Goal: Obtain resource: Obtain resource

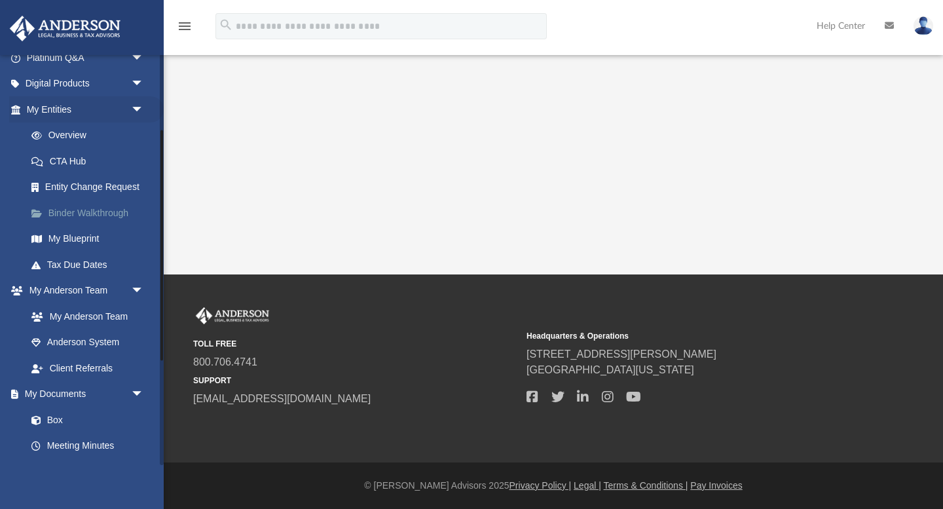
scroll to position [142, 0]
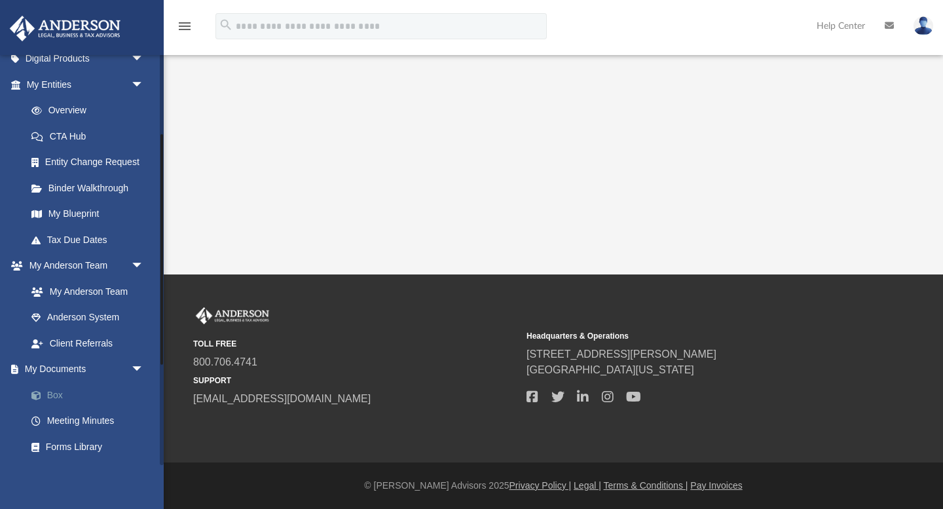
click at [58, 392] on link "Box" at bounding box center [90, 395] width 145 height 26
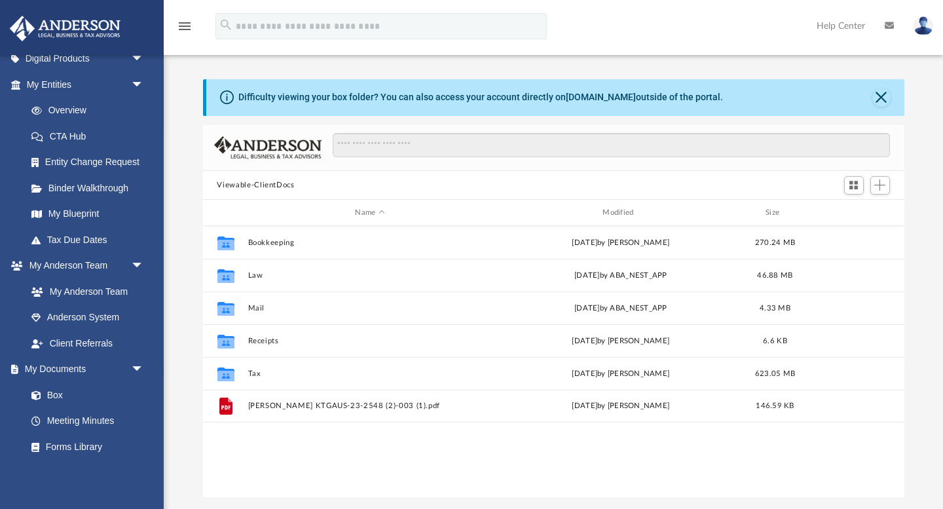
scroll to position [297, 702]
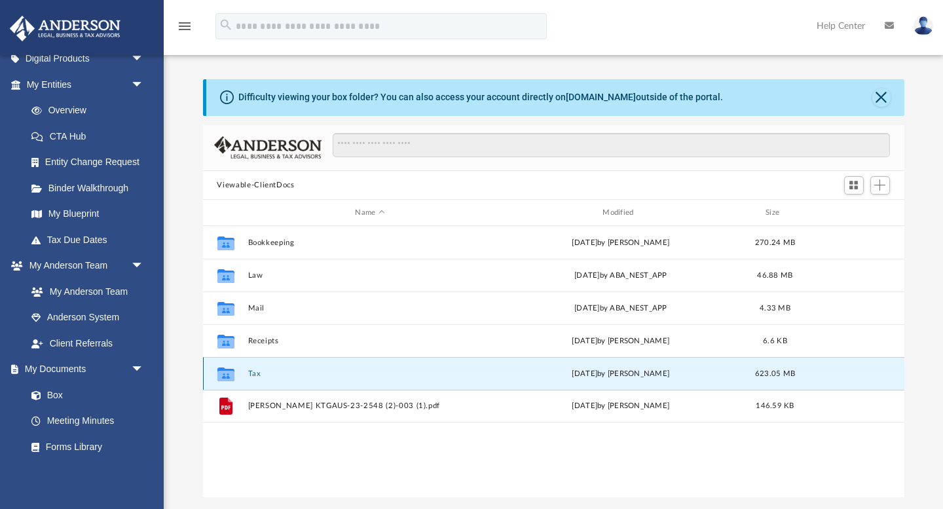
click at [265, 373] on button "Tax" at bounding box center [370, 373] width 245 height 9
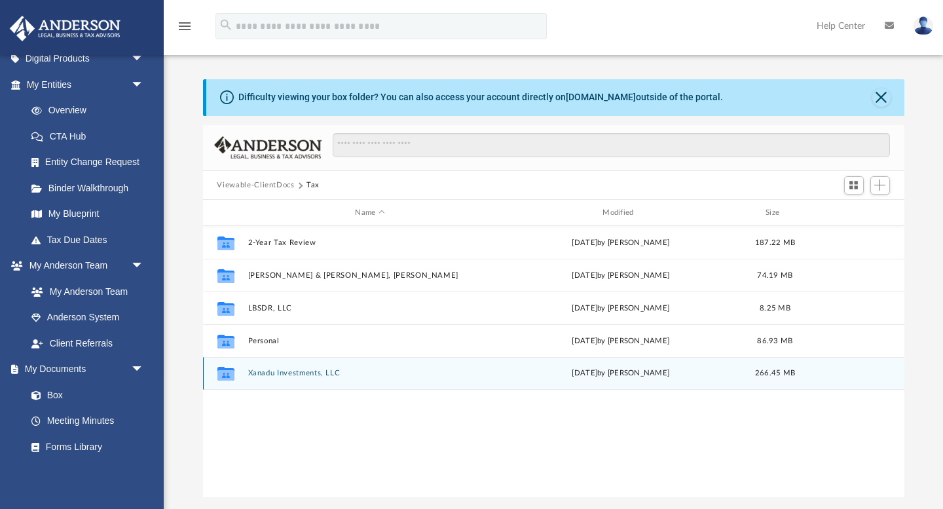
click at [265, 373] on button "Xanadu Investments, LLC" at bounding box center [370, 373] width 245 height 9
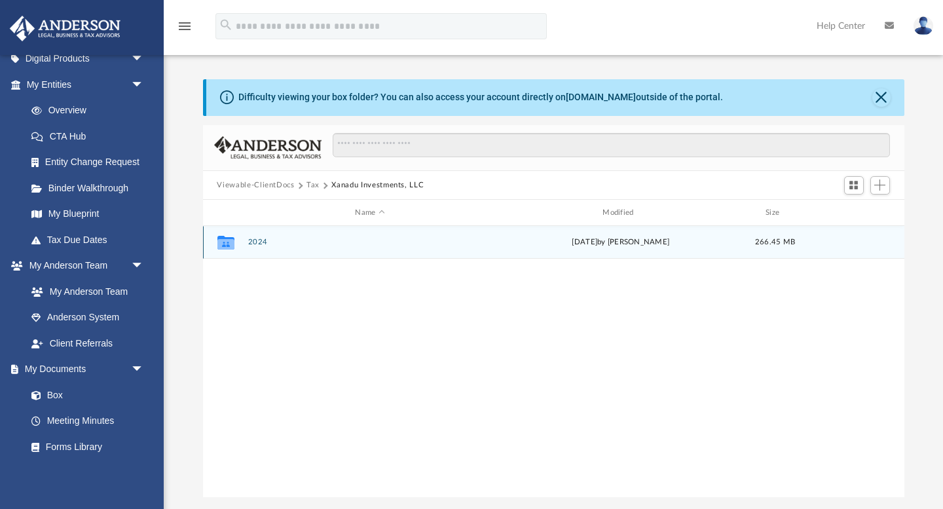
click at [255, 238] on button "2024" at bounding box center [370, 242] width 245 height 9
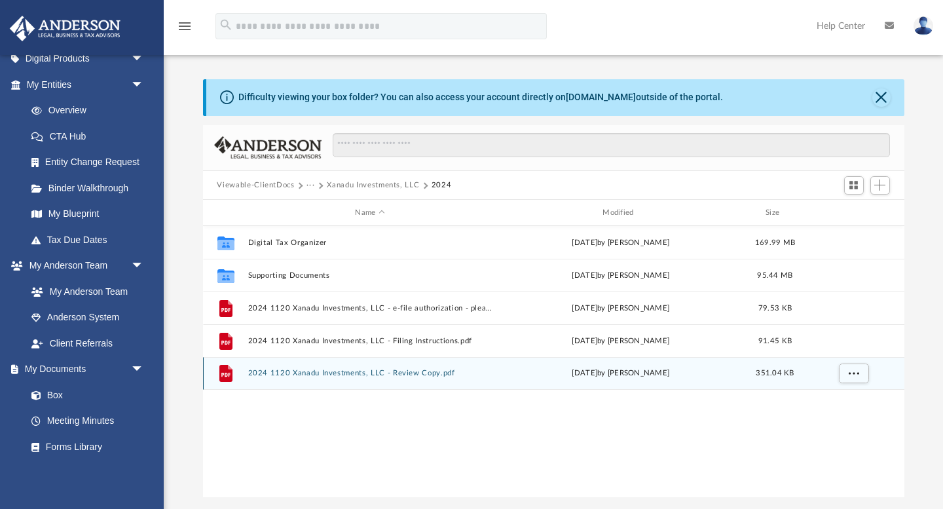
click at [301, 369] on button "2024 1120 Xanadu Investments, LLC - Review Copy.pdf" at bounding box center [370, 373] width 245 height 9
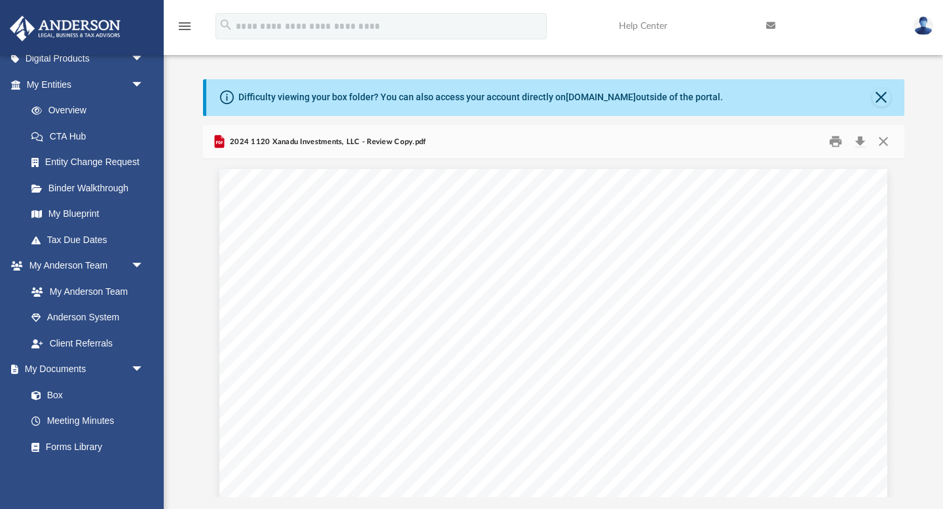
scroll to position [4422, 0]
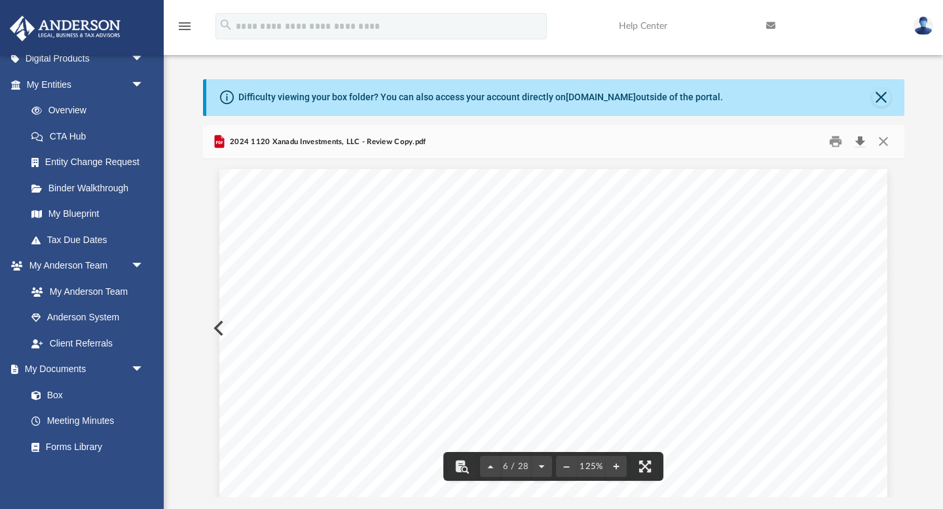
click at [858, 140] on button "Download" at bounding box center [861, 142] width 24 height 20
click at [60, 390] on link "Box" at bounding box center [90, 395] width 145 height 26
click at [51, 400] on link "Box" at bounding box center [90, 395] width 145 height 26
click at [56, 399] on link "Box" at bounding box center [90, 395] width 145 height 26
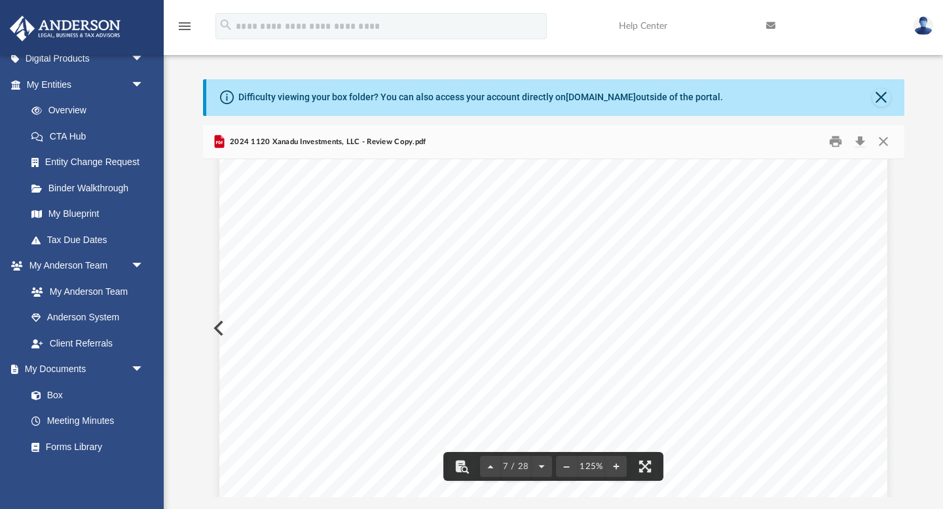
scroll to position [4945, 0]
click at [877, 96] on button "Close" at bounding box center [882, 97] width 18 height 18
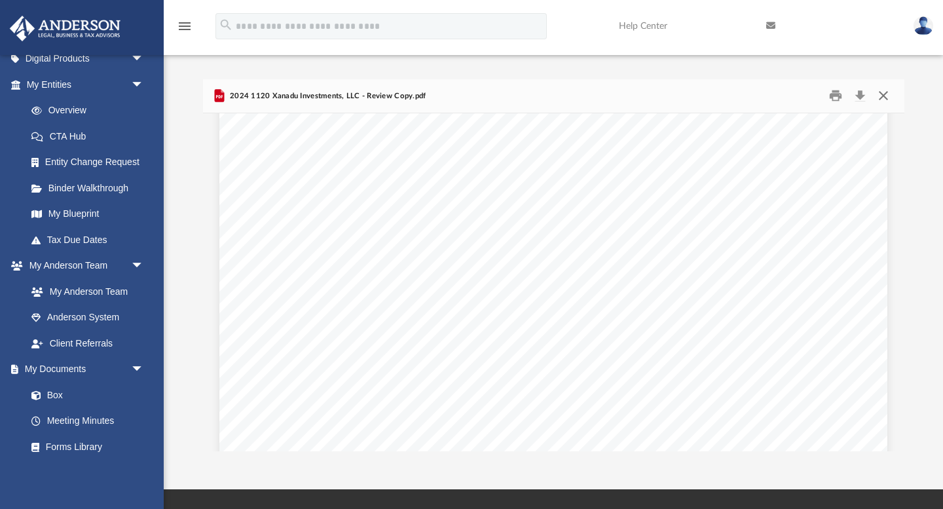
click at [884, 95] on button "Close" at bounding box center [884, 96] width 24 height 20
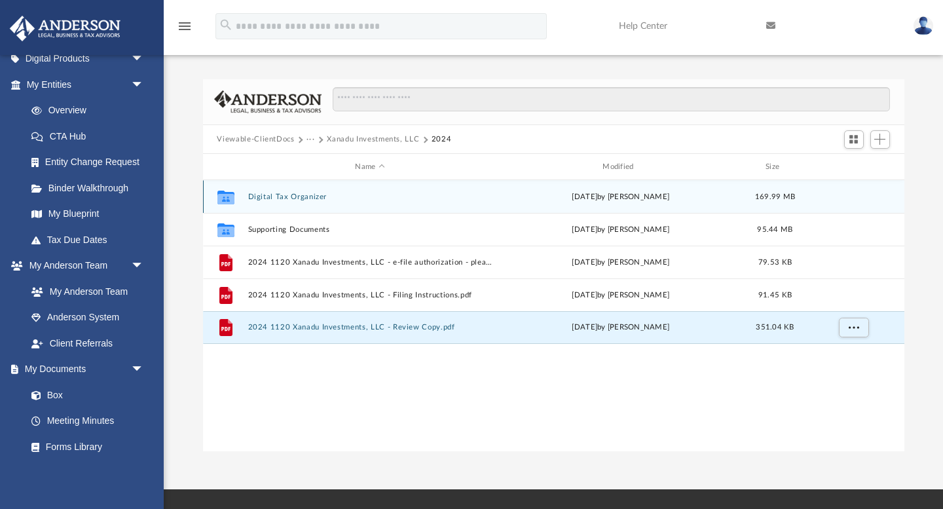
click at [273, 200] on button "Digital Tax Organizer" at bounding box center [370, 197] width 245 height 9
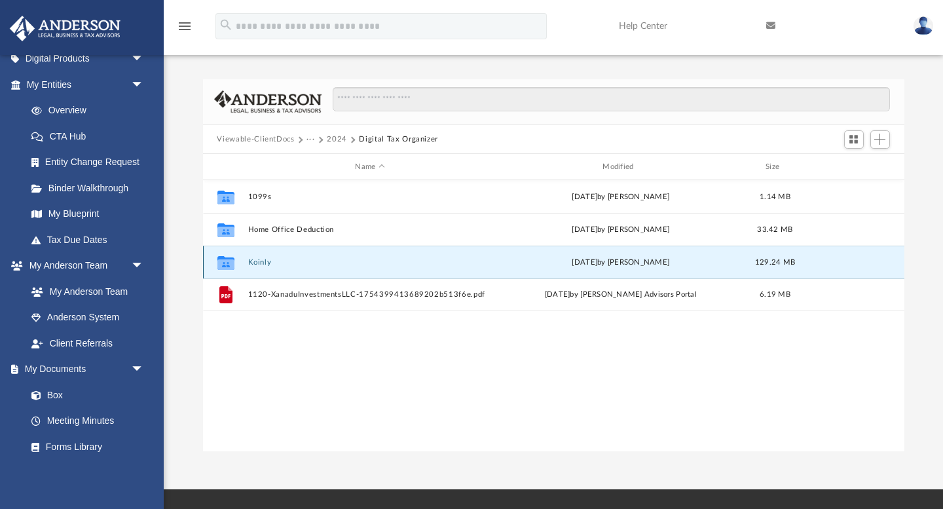
click at [263, 261] on button "Koinly" at bounding box center [370, 262] width 245 height 9
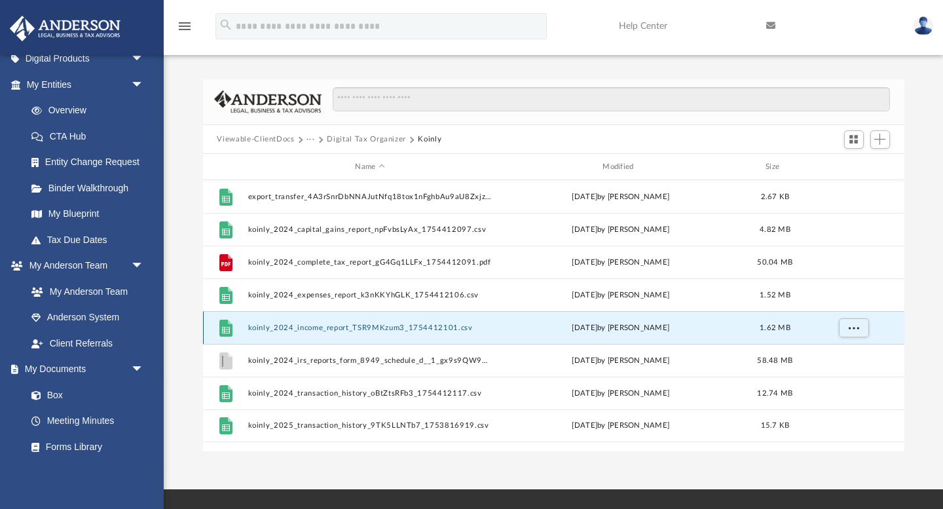
click at [314, 326] on button "koinly_2024_income_report_TSR9MKzum3_1754412101.csv" at bounding box center [370, 328] width 245 height 9
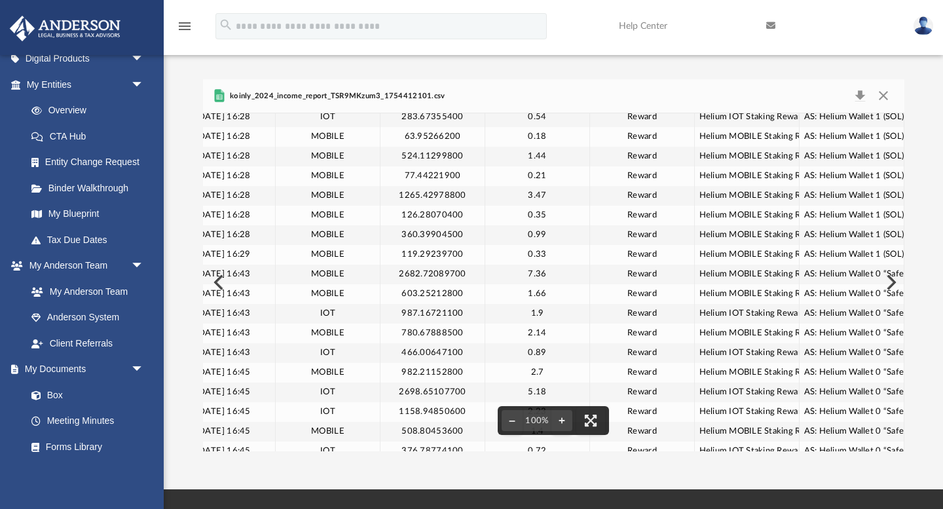
scroll to position [5976, 35]
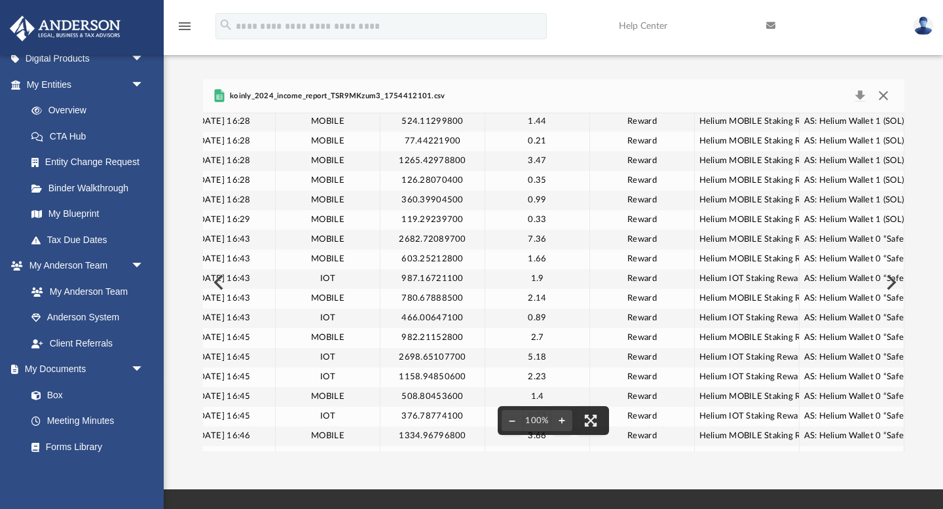
click at [882, 102] on button "Close" at bounding box center [884, 96] width 24 height 18
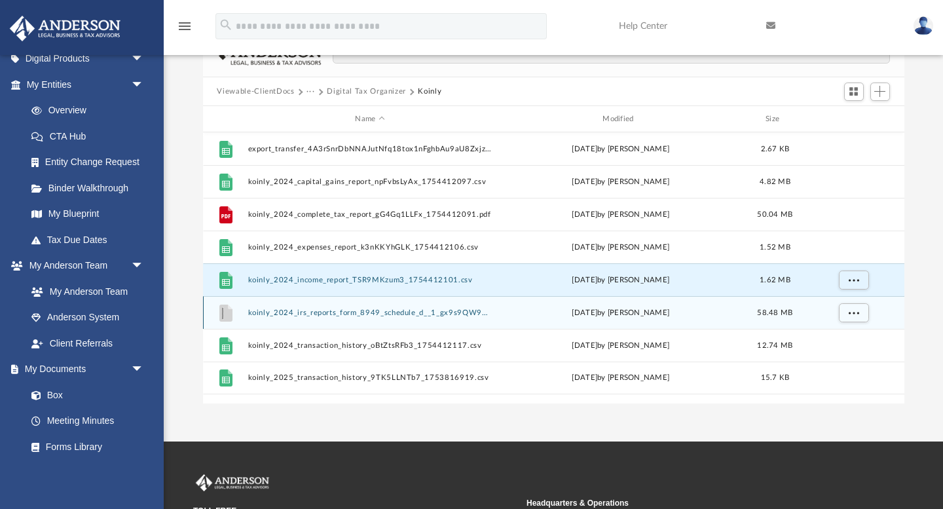
scroll to position [0, 0]
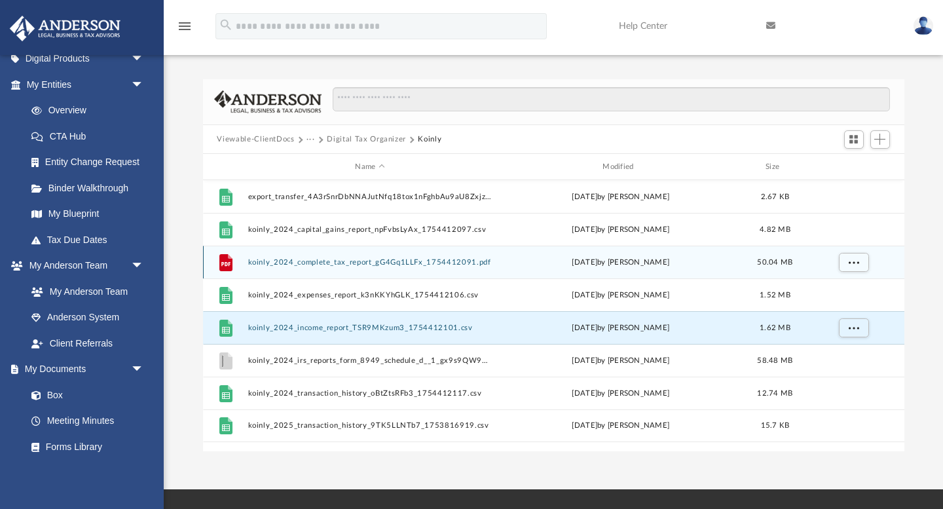
click at [326, 262] on button "koinly_2024_complete_tax_report_gG4Gq1LLFx_1754412091.pdf" at bounding box center [370, 262] width 245 height 9
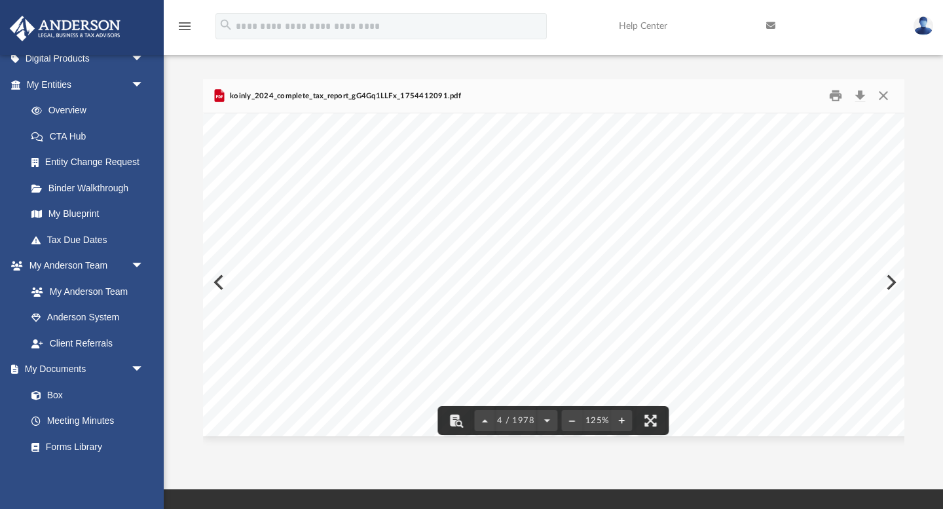
scroll to position [2663, 0]
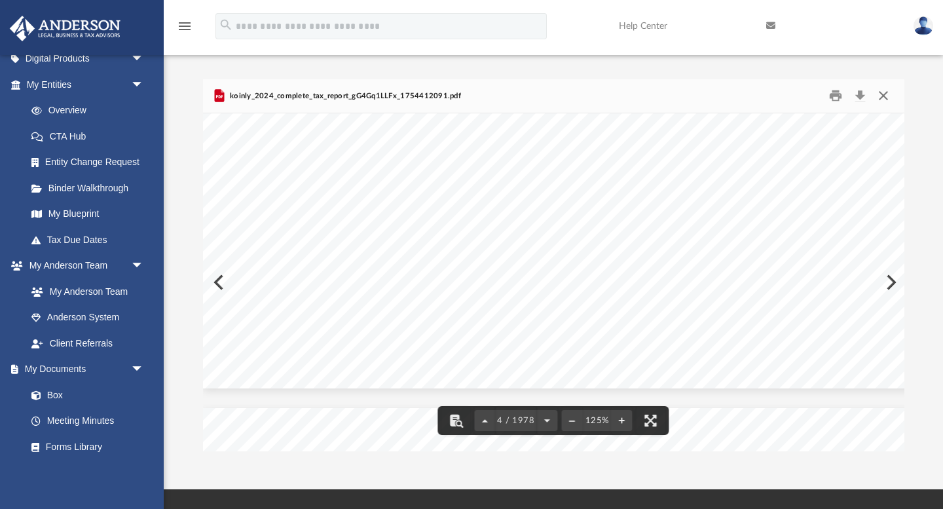
click at [886, 97] on button "Close" at bounding box center [884, 96] width 24 height 20
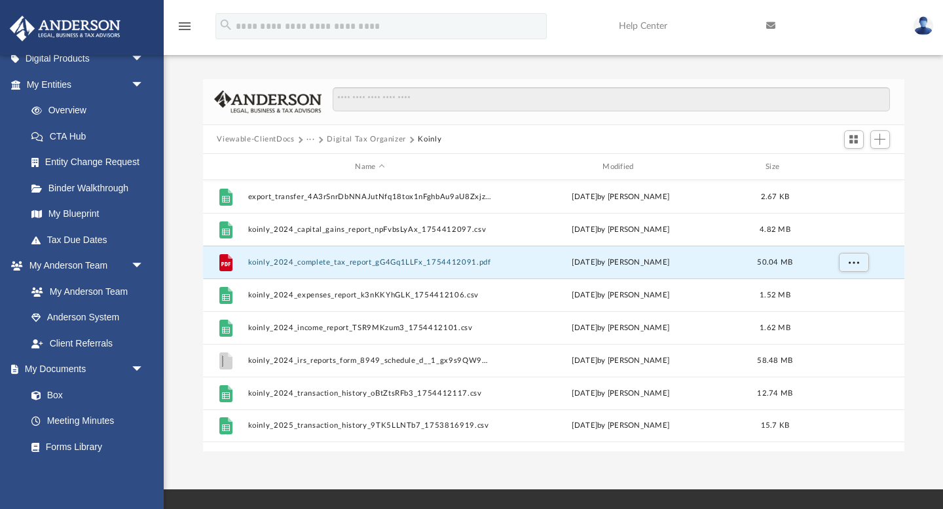
click at [352, 139] on button "Digital Tax Organizer" at bounding box center [366, 140] width 79 height 12
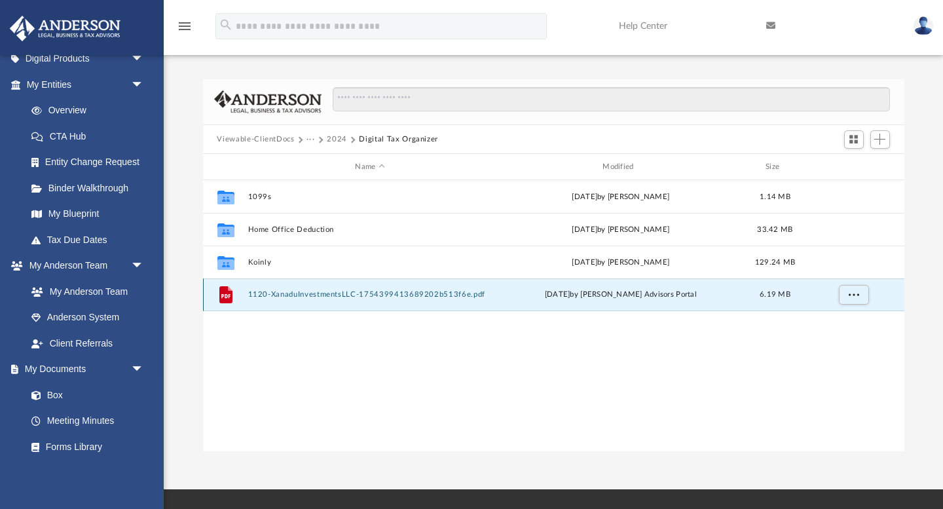
click at [336, 295] on button "1120-XanaduInvestmentsLLC-1754399413689202b513f6e.pdf" at bounding box center [370, 295] width 245 height 9
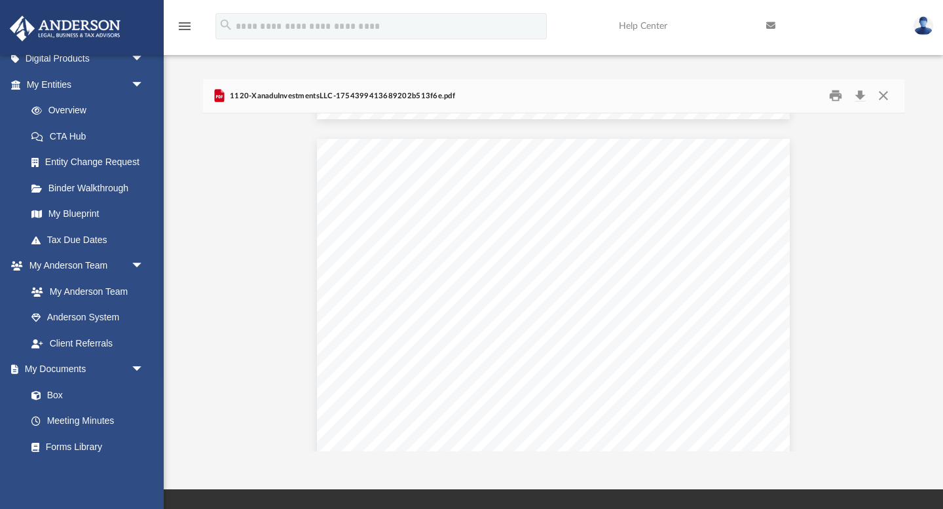
scroll to position [2839, 0]
click at [882, 94] on button "Close" at bounding box center [884, 96] width 24 height 20
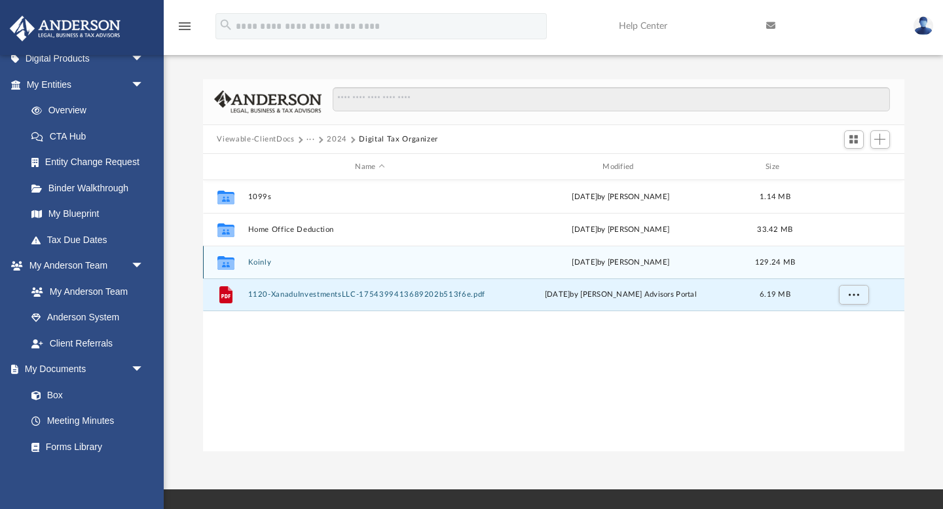
click at [259, 263] on button "Koinly" at bounding box center [370, 262] width 245 height 9
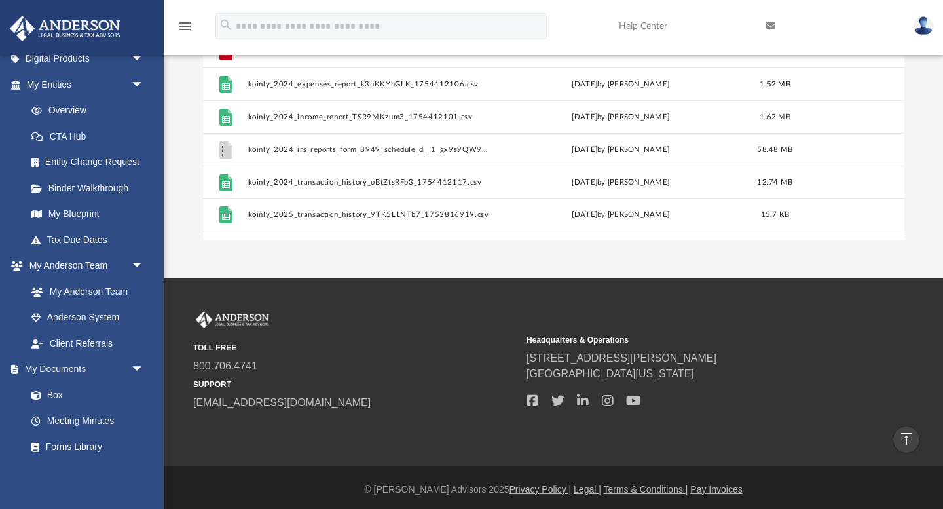
scroll to position [0, 0]
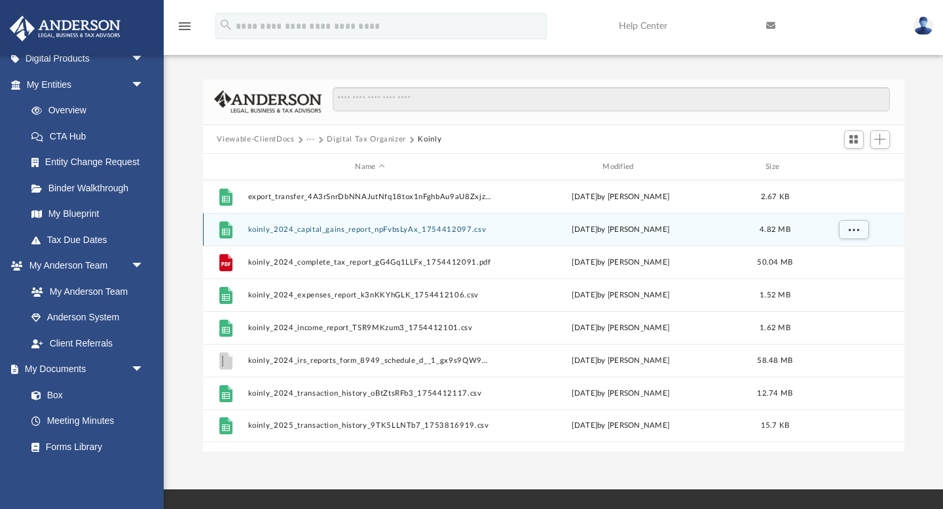
click at [347, 231] on button "koinly_2024_capital_gains_report_npFvbsLyAx_1754412097.csv" at bounding box center [370, 229] width 245 height 9
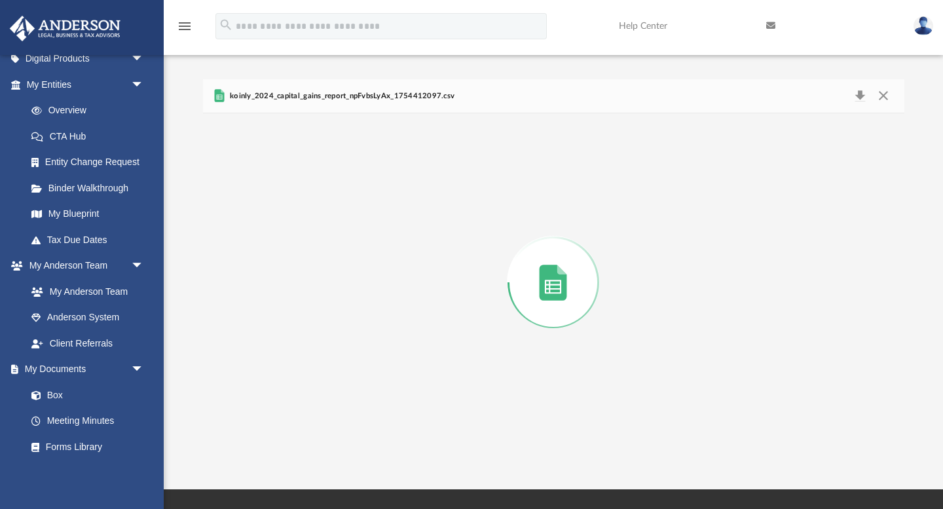
click at [347, 231] on div "Preview" at bounding box center [554, 282] width 702 height 338
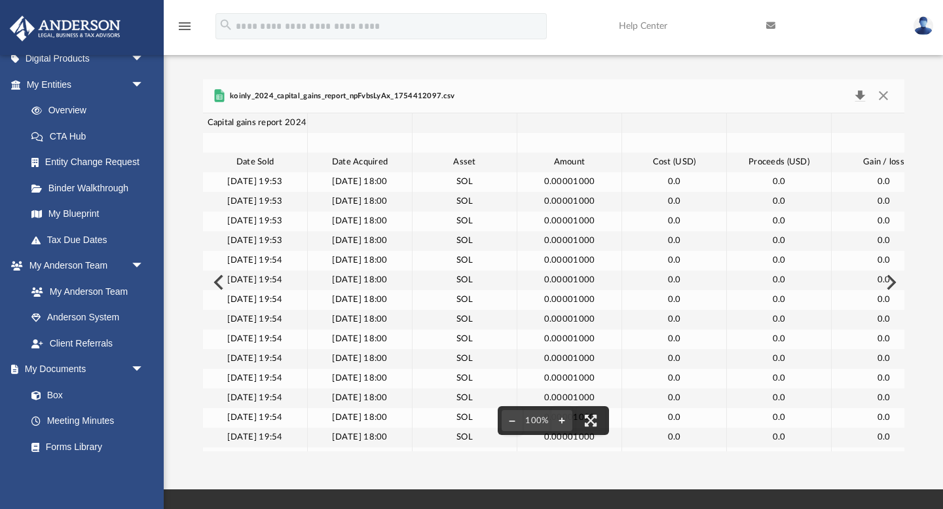
click at [861, 96] on button "Download" at bounding box center [861, 96] width 24 height 18
click at [888, 95] on button "Close" at bounding box center [884, 96] width 24 height 18
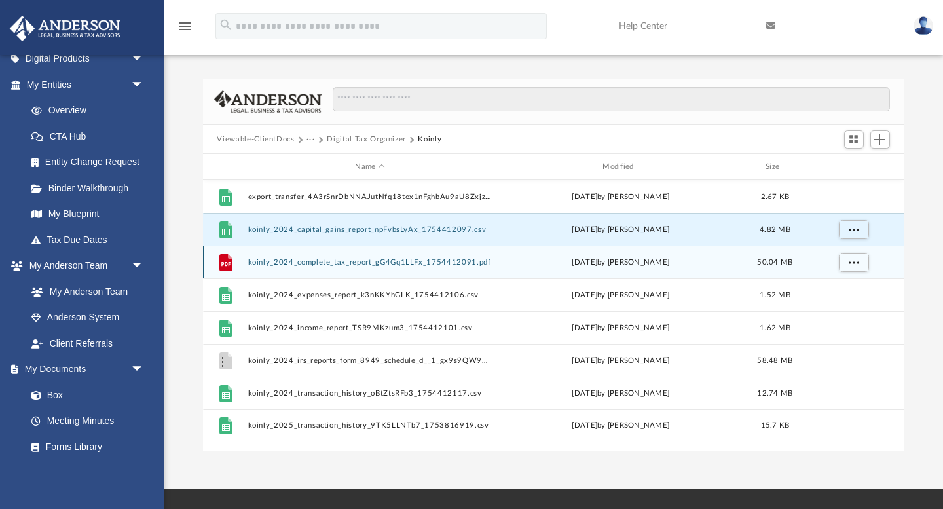
click at [345, 273] on div "File koinly_2024_complete_tax_report_gG4Gq1LLFx_1754412091.pdf Tue Aug 5 2025 b…" at bounding box center [554, 262] width 702 height 33
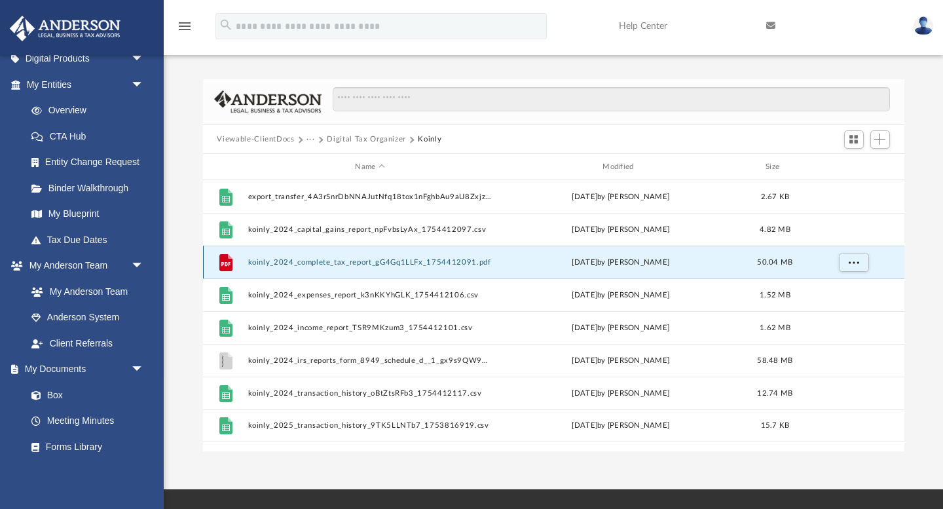
click at [362, 263] on button "koinly_2024_complete_tax_report_gG4Gq1LLFx_1754412091.pdf" at bounding box center [370, 262] width 245 height 9
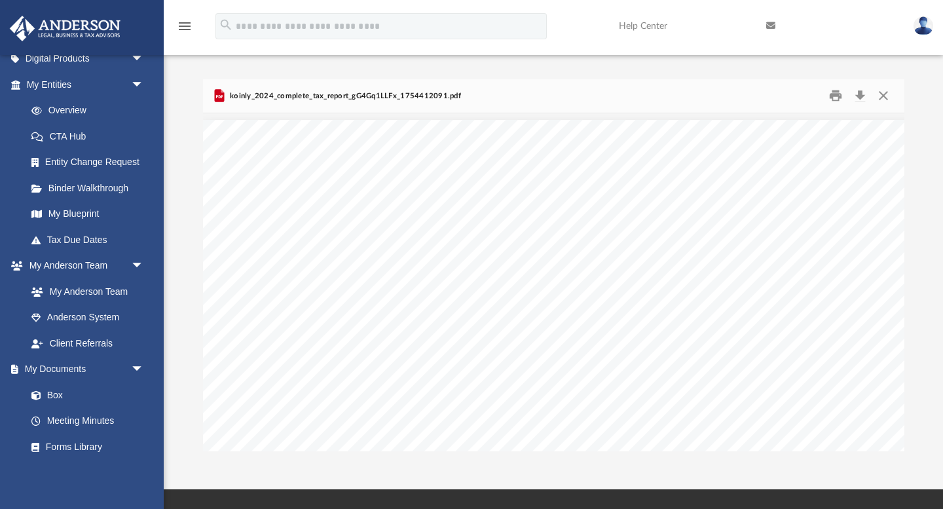
scroll to position [11209, 0]
click at [865, 94] on button "Download" at bounding box center [861, 96] width 24 height 20
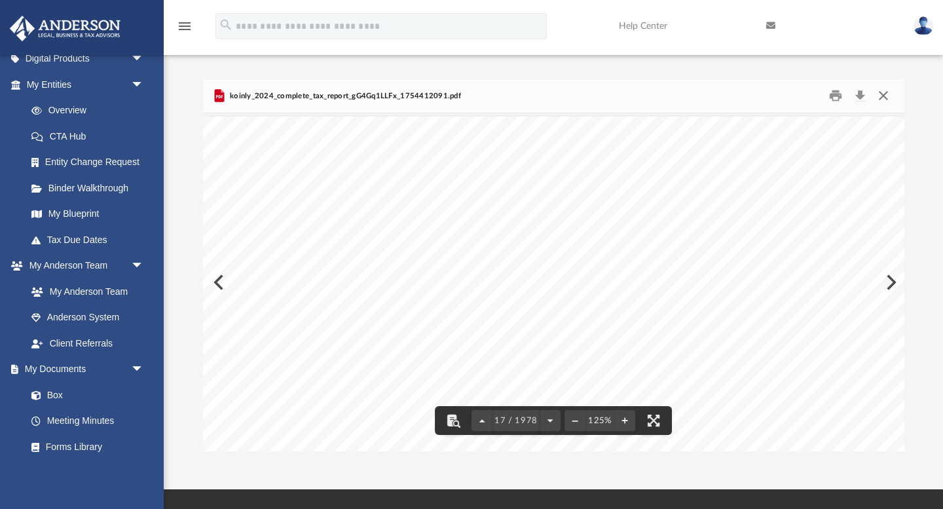
click at [882, 96] on button "Close" at bounding box center [884, 96] width 24 height 20
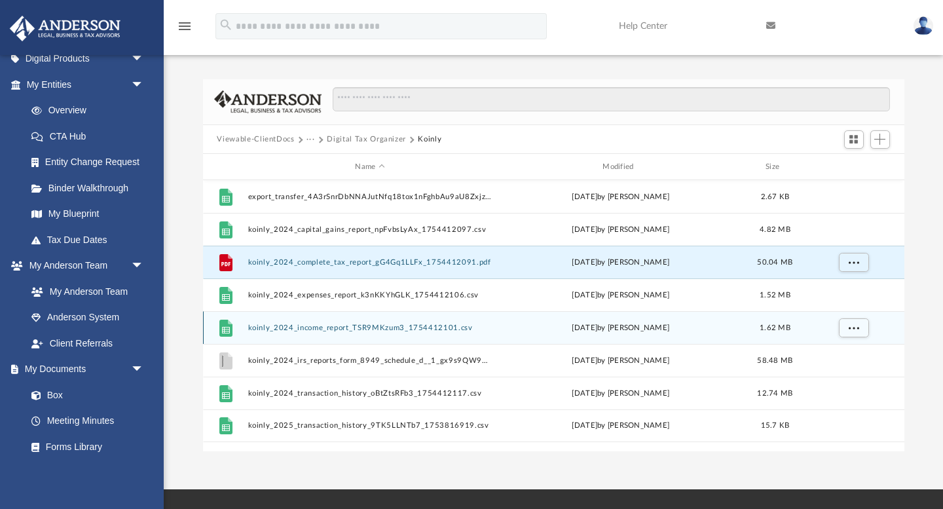
click at [388, 324] on button "koinly_2024_income_report_TSR9MKzum3_1754412101.csv" at bounding box center [370, 328] width 245 height 9
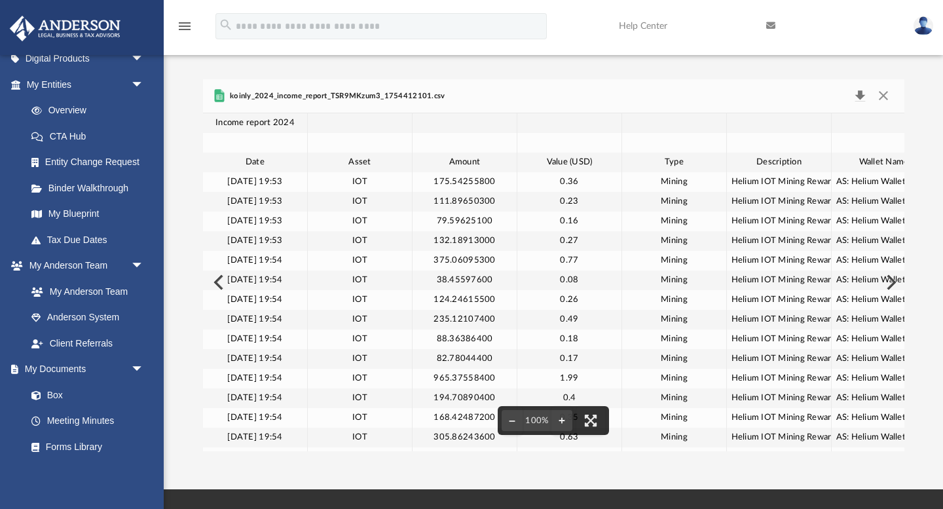
click at [856, 97] on button "Download" at bounding box center [861, 96] width 24 height 18
click at [888, 94] on button "Close" at bounding box center [884, 96] width 24 height 18
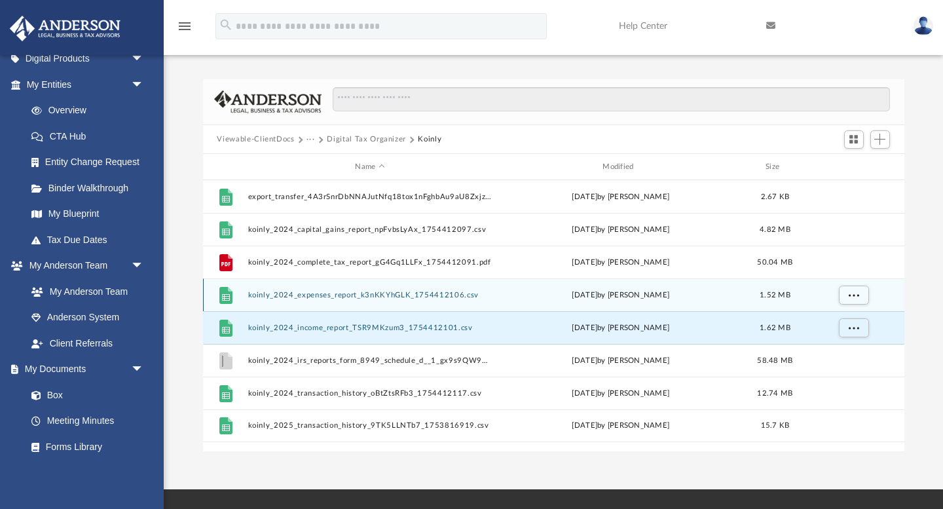
scroll to position [62, 0]
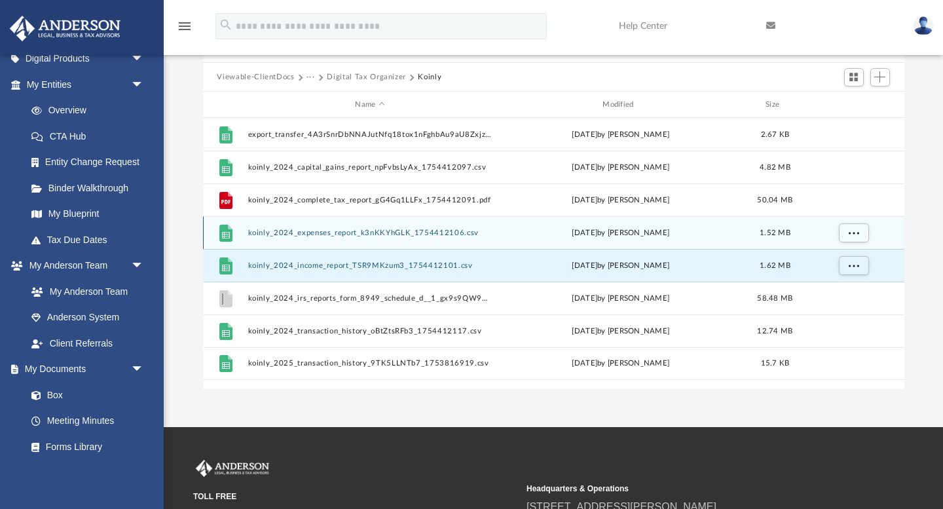
click at [267, 234] on button "koinly_2024_expenses_report_k3nKKYhGLK_1754412106.csv" at bounding box center [370, 233] width 245 height 9
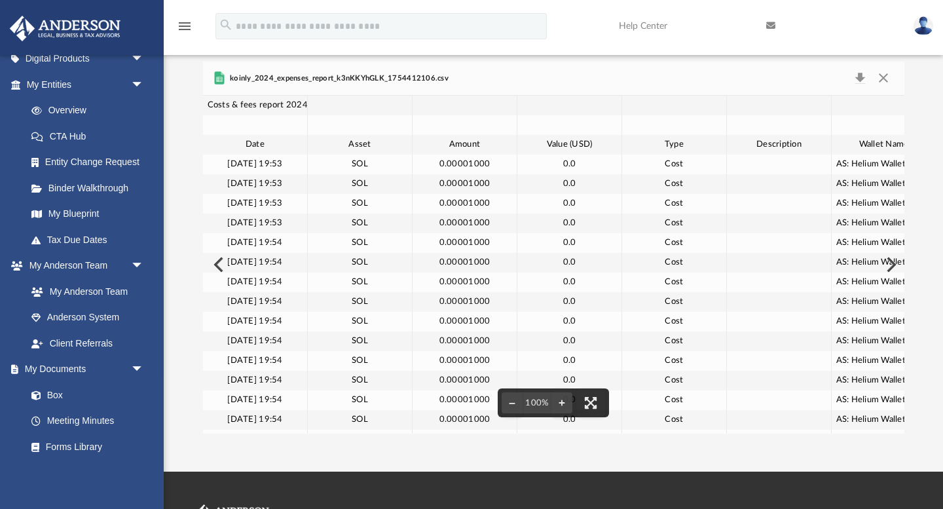
scroll to position [16, 0]
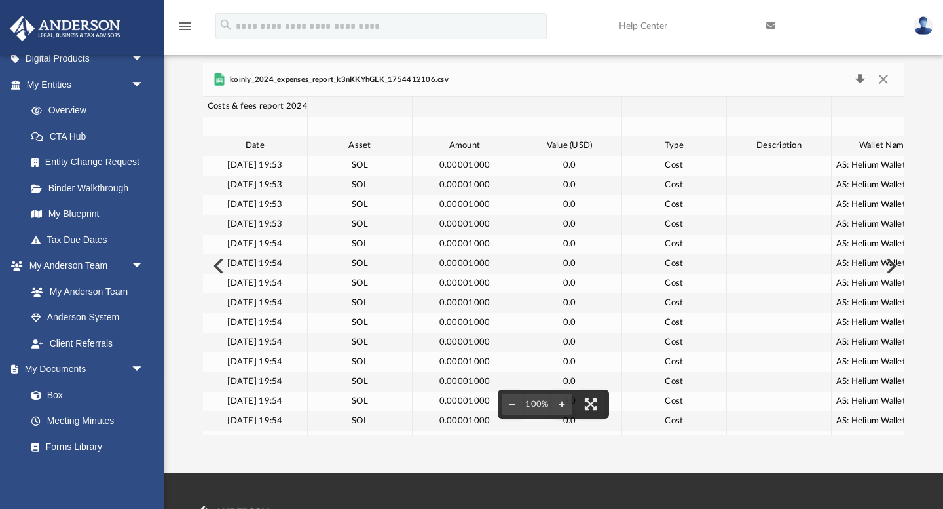
click at [861, 81] on button "Download" at bounding box center [861, 80] width 24 height 18
click at [886, 77] on button "Close" at bounding box center [884, 80] width 24 height 18
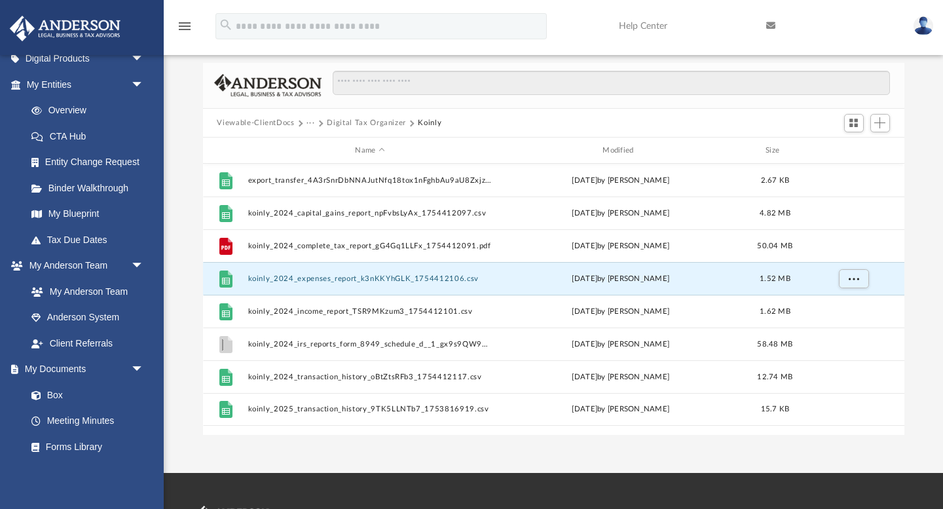
click at [680, 98] on div at bounding box center [606, 90] width 569 height 38
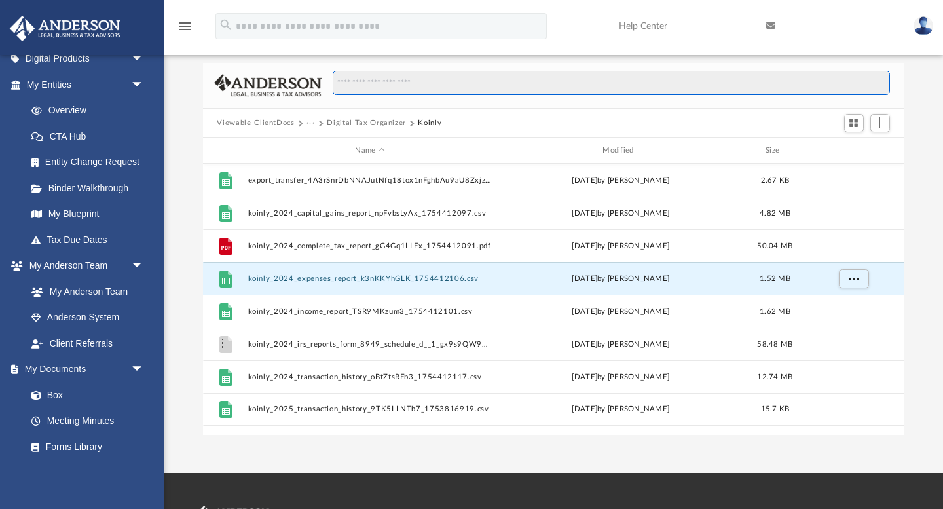
click at [551, 87] on input "Search files and folders" at bounding box center [611, 83] width 557 height 25
click at [591, 89] on input "Search files and folders" at bounding box center [611, 83] width 557 height 25
click at [536, 87] on input "Search files and folders" at bounding box center [611, 83] width 557 height 25
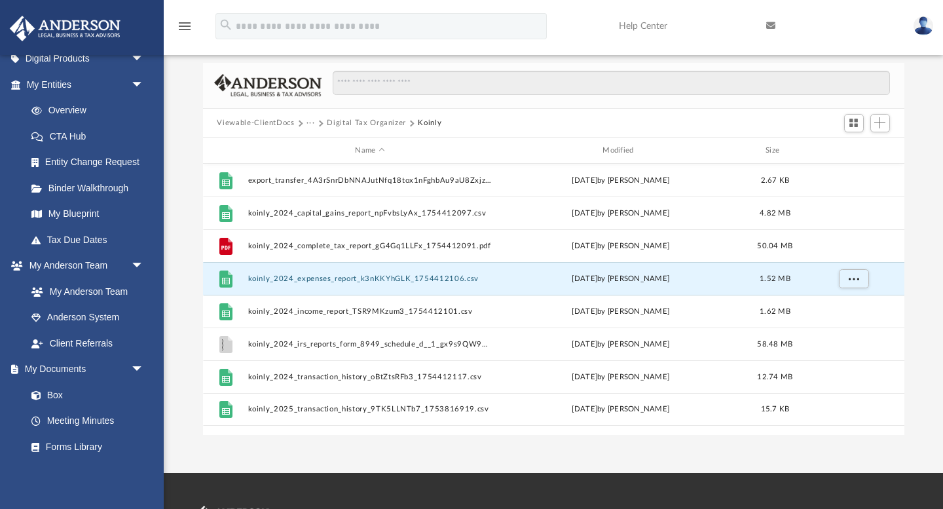
click at [901, 149] on div "Name Modified Size" at bounding box center [554, 151] width 702 height 26
click at [254, 127] on button "Viewable-ClientDocs" at bounding box center [255, 123] width 77 height 12
click at [344, 126] on button "Digital Tax Organizer" at bounding box center [366, 123] width 79 height 12
click at [358, 121] on button "Digital Tax Organizer" at bounding box center [366, 123] width 79 height 12
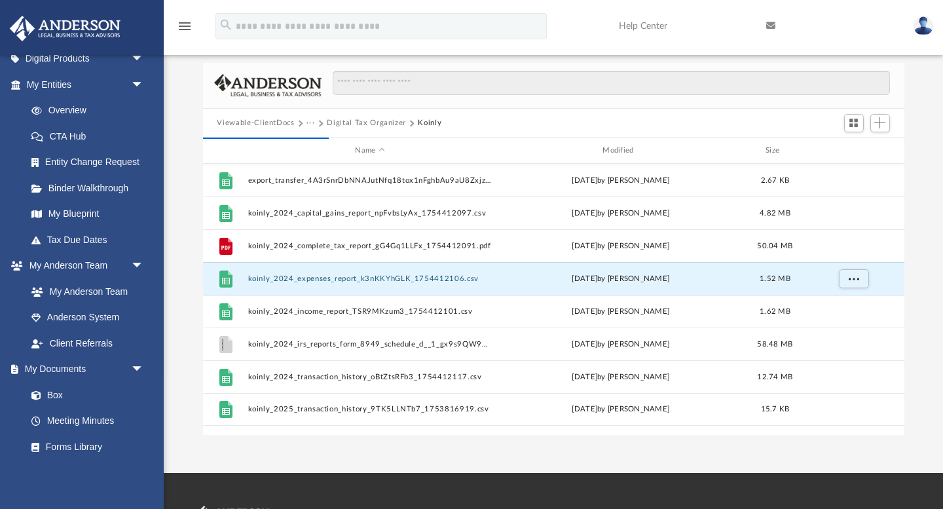
click at [377, 124] on button "Digital Tax Organizer" at bounding box center [366, 123] width 79 height 12
click at [385, 122] on button "Digital Tax Organizer" at bounding box center [366, 123] width 79 height 12
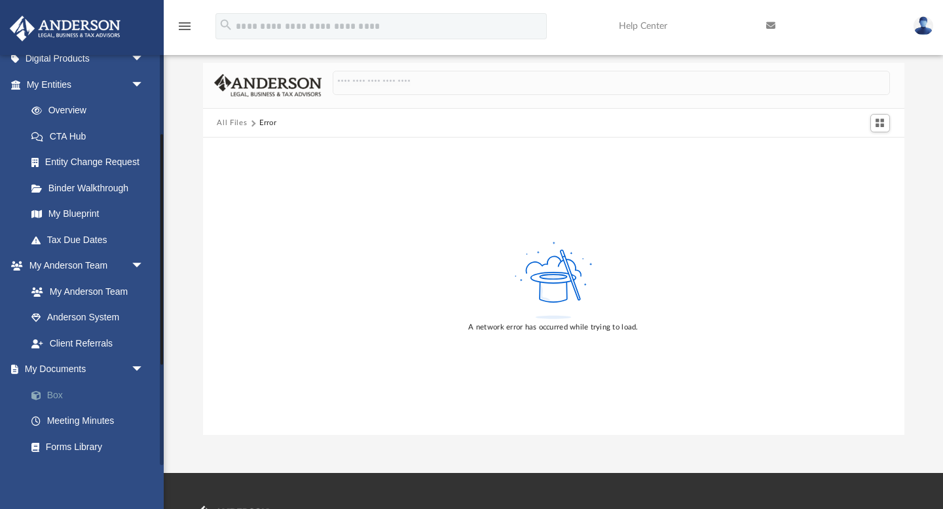
click at [58, 396] on link "Box" at bounding box center [90, 395] width 145 height 26
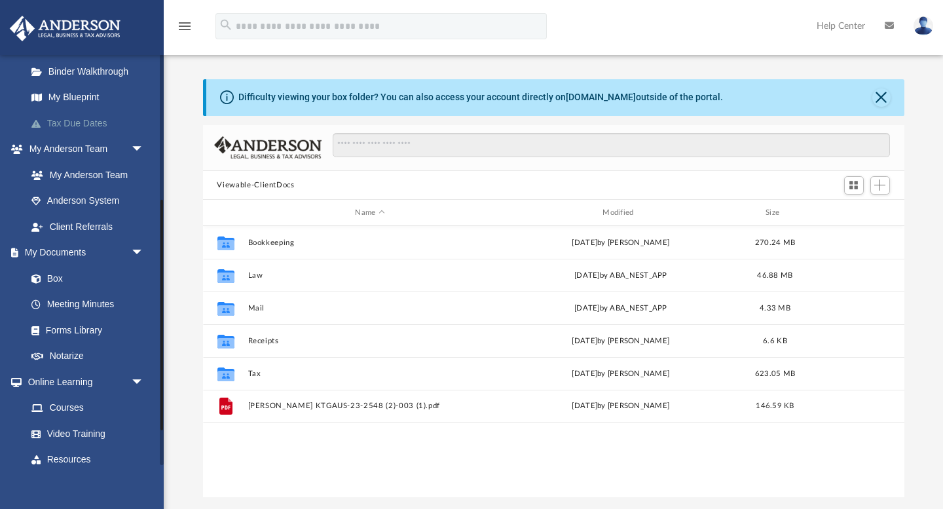
scroll to position [258, 0]
click at [57, 278] on link "Box" at bounding box center [90, 279] width 145 height 26
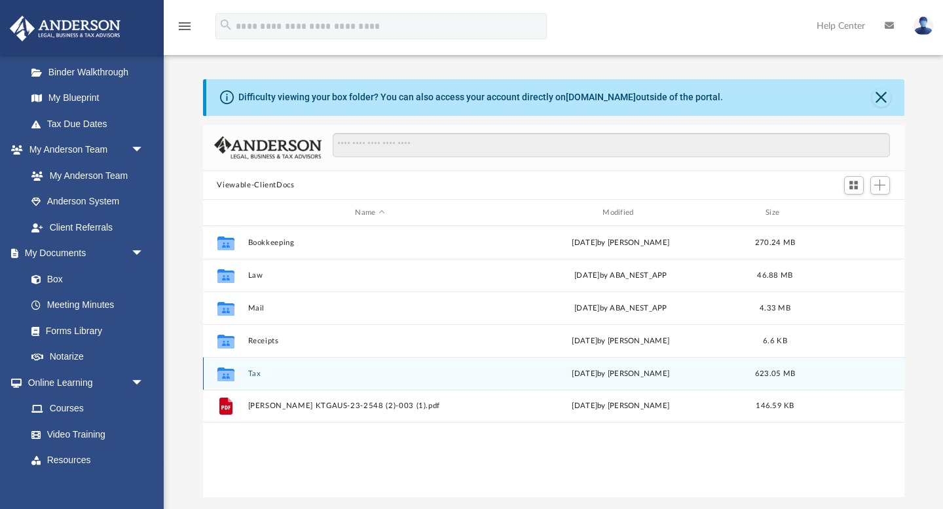
click at [254, 373] on button "Tax" at bounding box center [370, 373] width 245 height 9
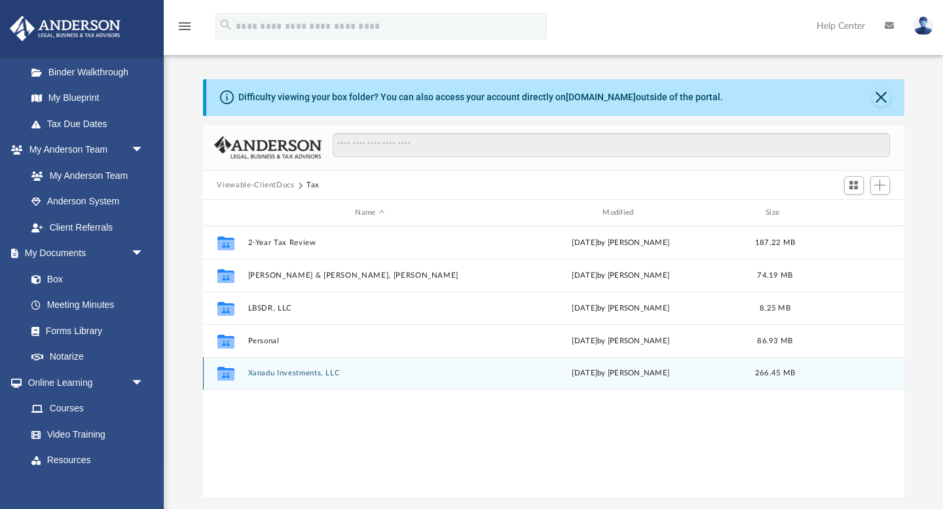
click at [283, 373] on button "Xanadu Investments, LLC" at bounding box center [370, 373] width 245 height 9
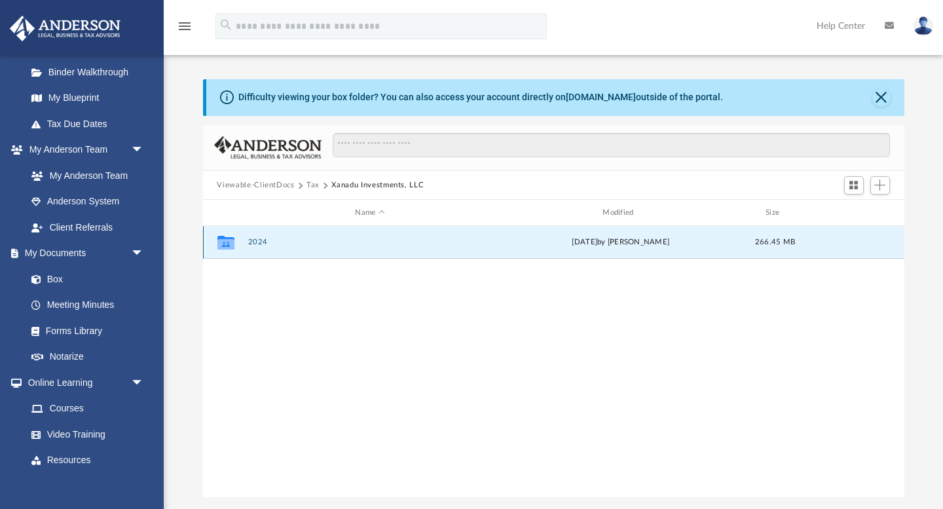
click at [252, 241] on button "2024" at bounding box center [370, 242] width 245 height 9
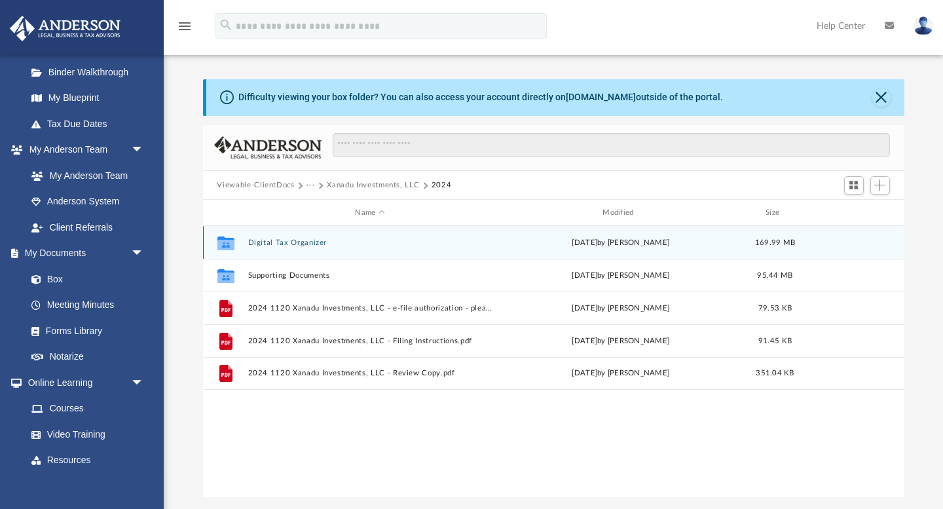
click at [309, 239] on button "Digital Tax Organizer" at bounding box center [370, 242] width 245 height 9
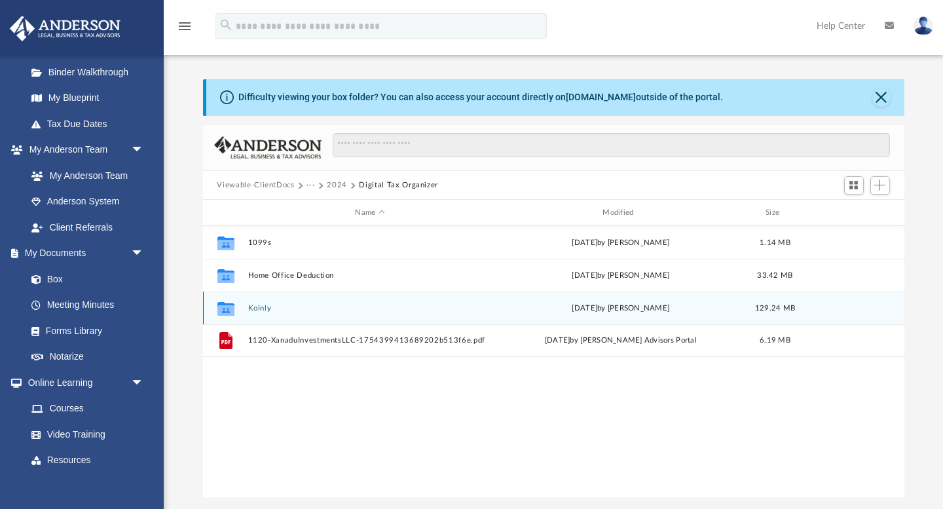
click at [263, 308] on button "Koinly" at bounding box center [370, 308] width 245 height 9
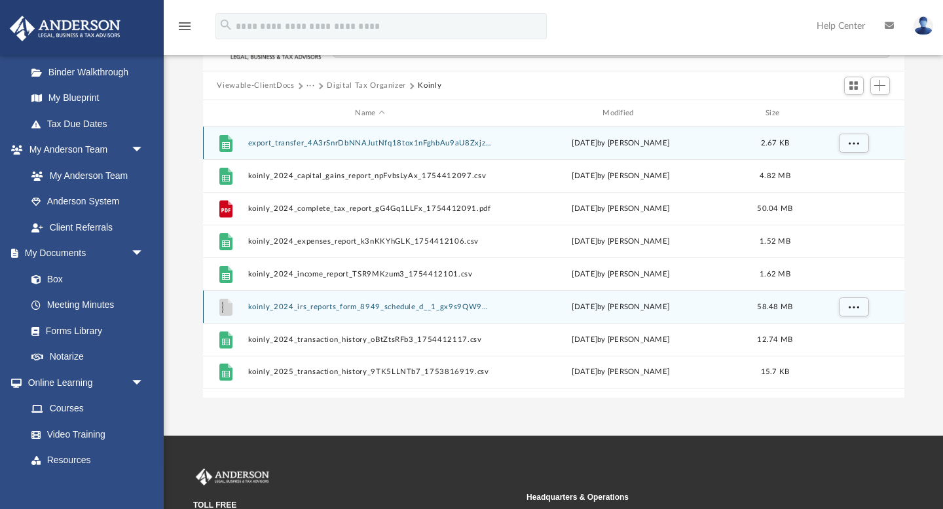
scroll to position [0, 0]
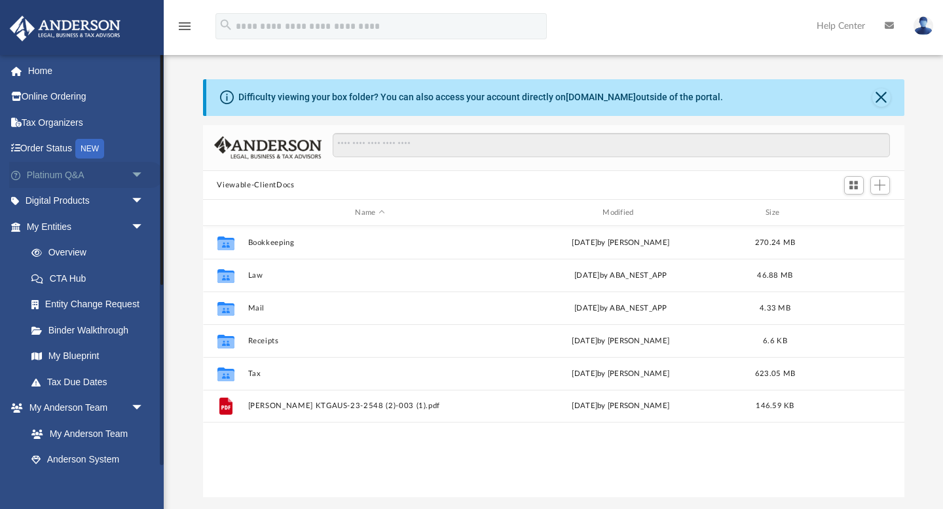
scroll to position [297, 702]
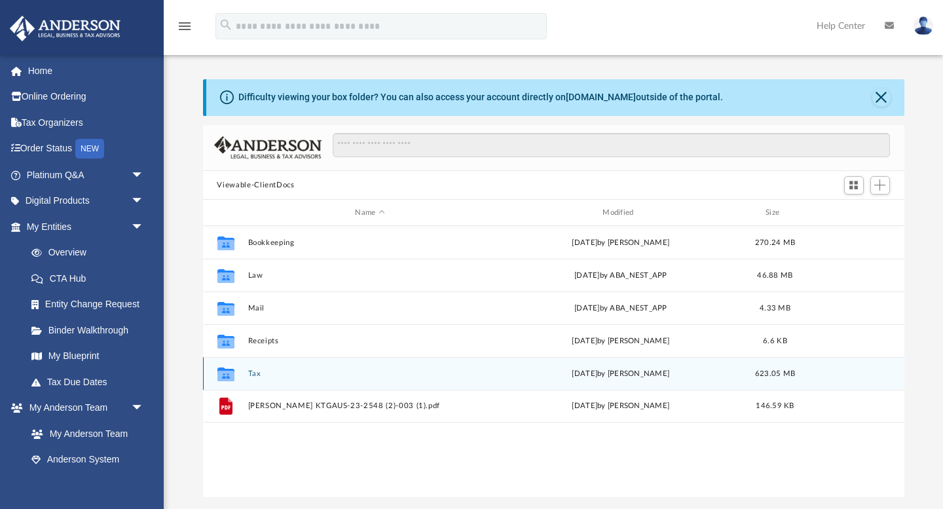
click at [255, 378] on div "Collaborated Folder Tax [DATE] by [PERSON_NAME] 623.05 MB" at bounding box center [554, 373] width 702 height 33
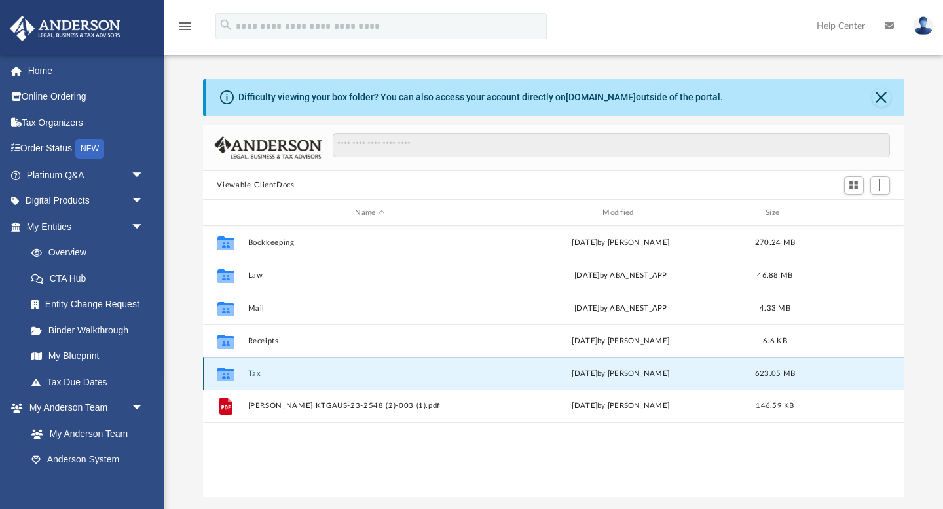
click at [256, 373] on button "Tax" at bounding box center [370, 373] width 245 height 9
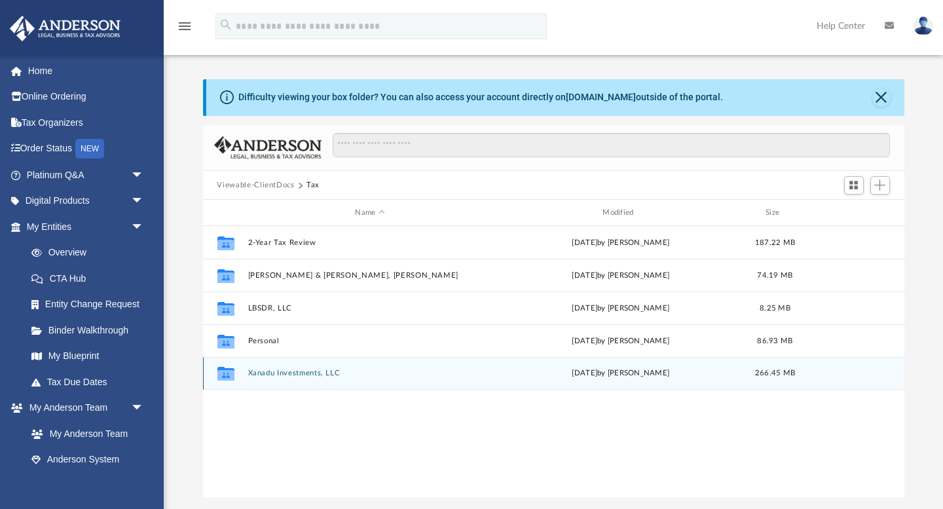
click at [256, 373] on button "Xanadu Investments, LLC" at bounding box center [370, 373] width 245 height 9
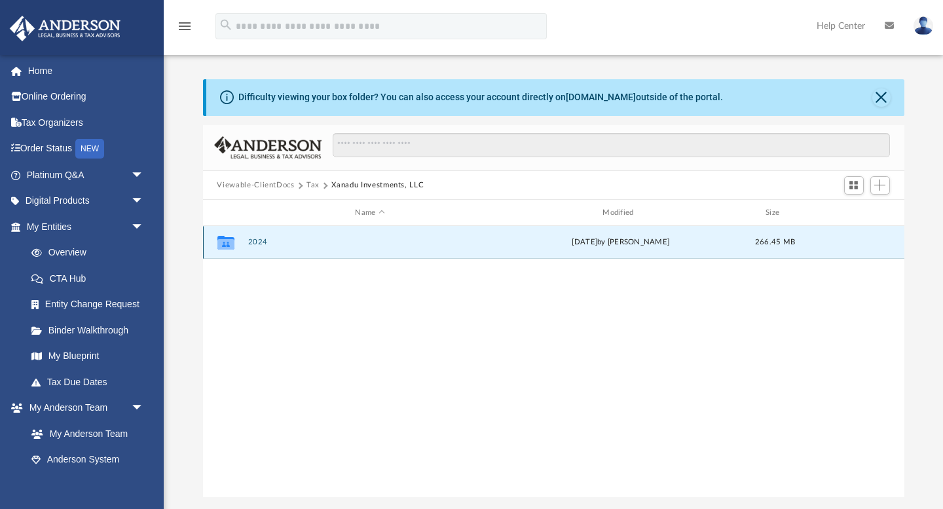
click at [257, 243] on button "2024" at bounding box center [370, 242] width 245 height 9
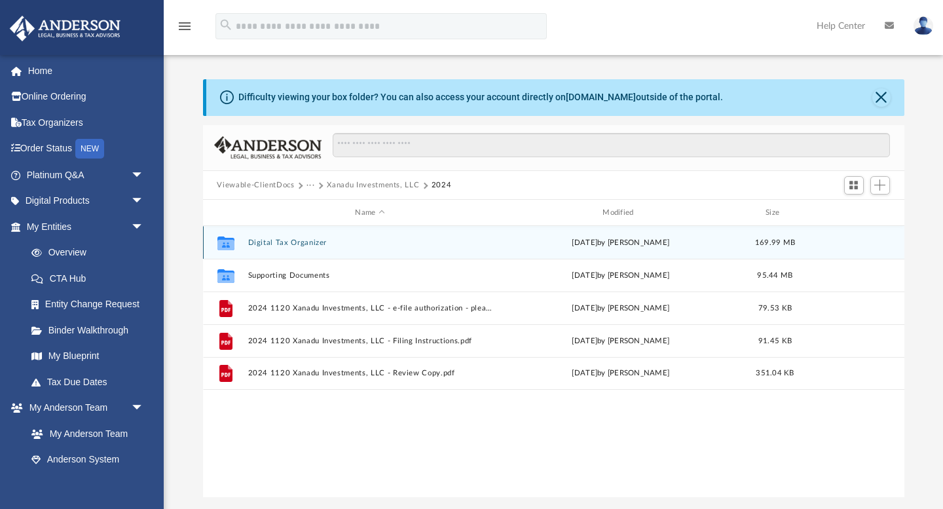
click at [257, 243] on button "Digital Tax Organizer" at bounding box center [370, 242] width 245 height 9
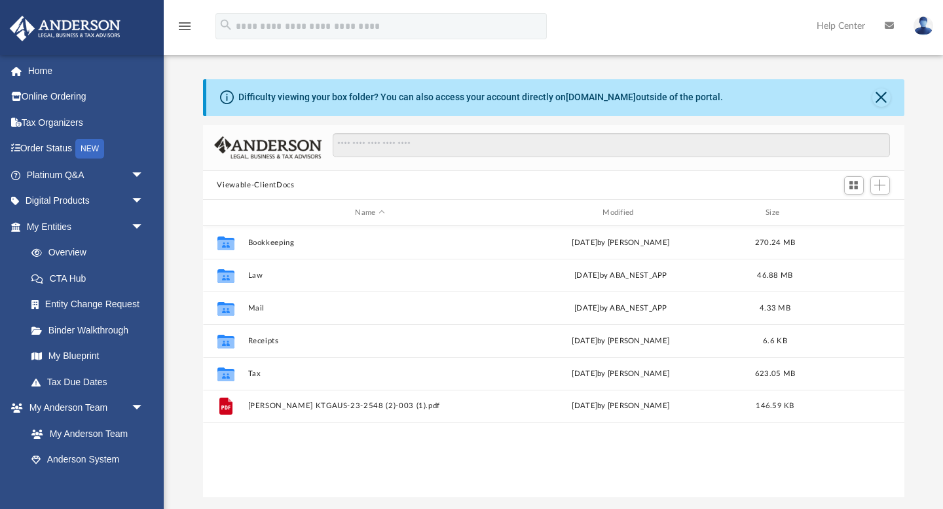
scroll to position [297, 702]
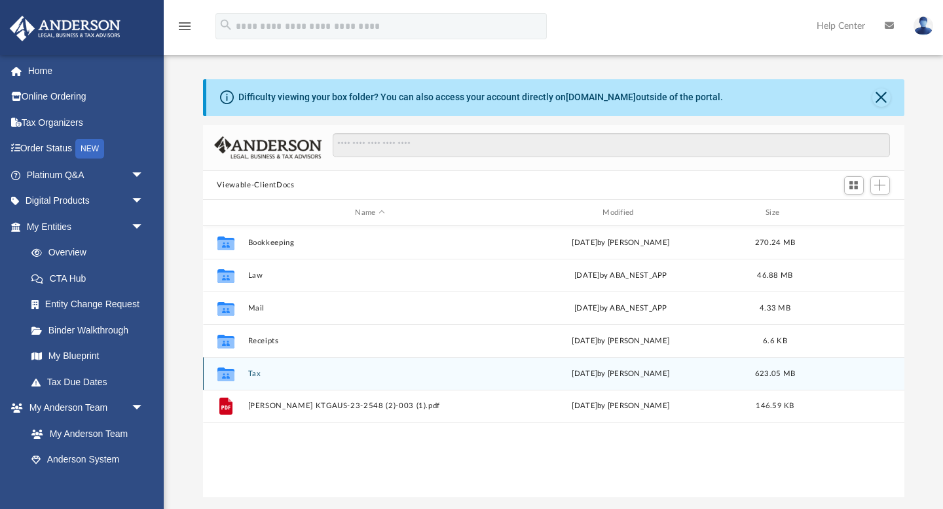
click at [248, 375] on button "Tax" at bounding box center [370, 373] width 245 height 9
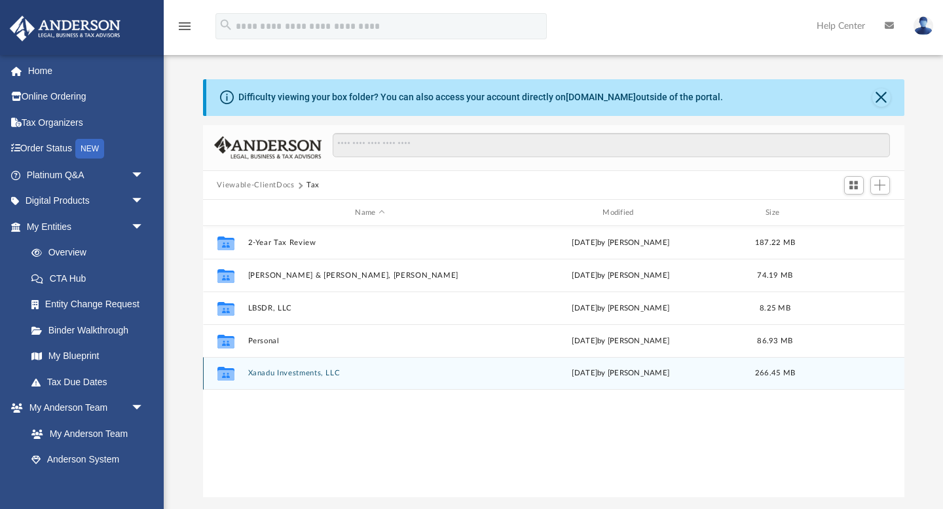
click at [269, 377] on button "Xanadu Investments, LLC" at bounding box center [370, 373] width 245 height 9
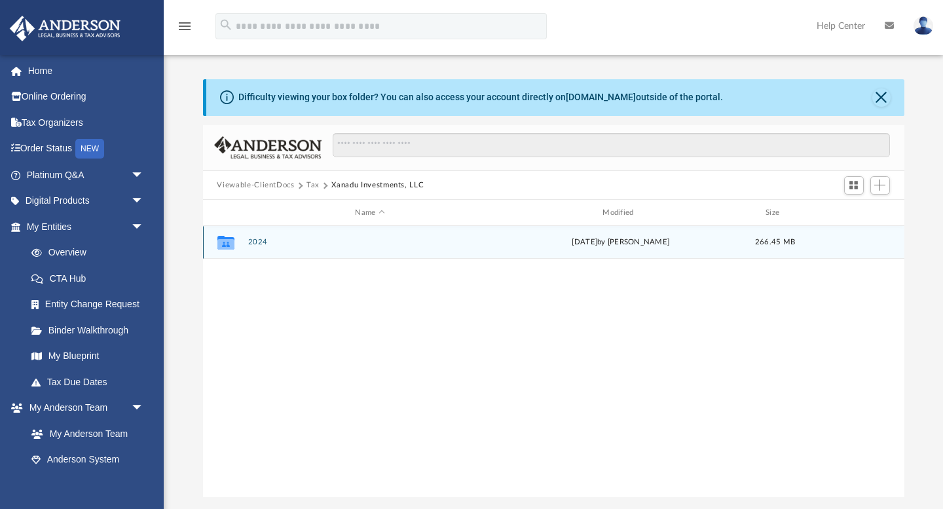
click at [254, 238] on button "2024" at bounding box center [370, 242] width 245 height 9
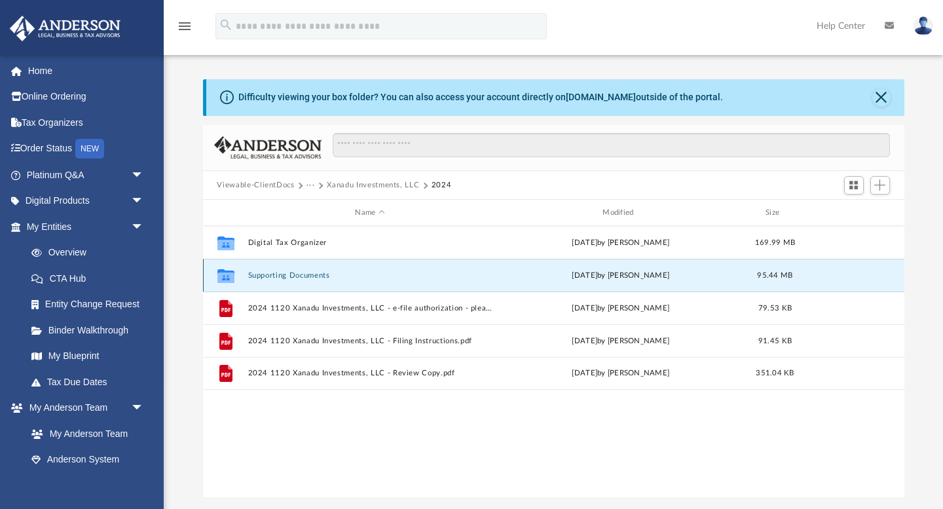
click at [267, 276] on button "Supporting Documents" at bounding box center [370, 275] width 245 height 9
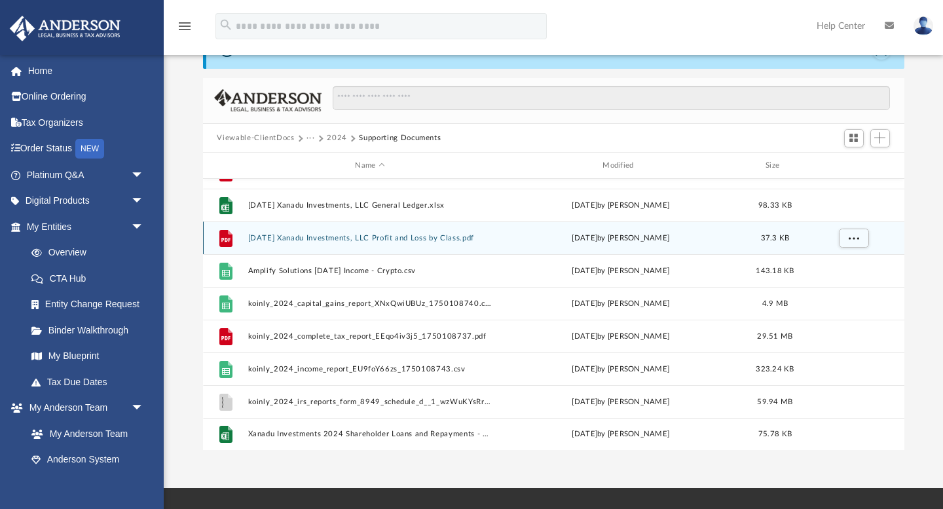
scroll to position [48, 0]
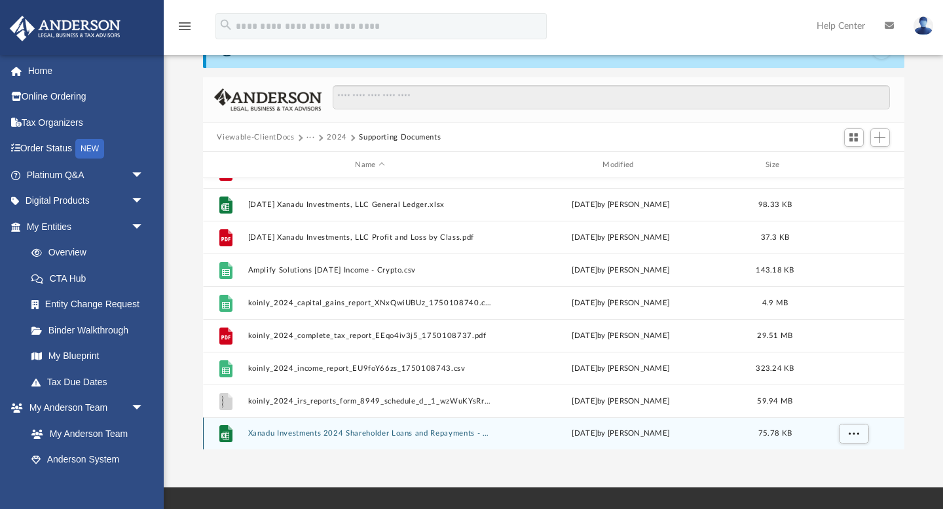
click at [287, 434] on button "Xanadu Investments 2024 Shareholder Loans and Repayments - Submitted 6.15.24.xl…" at bounding box center [370, 434] width 245 height 9
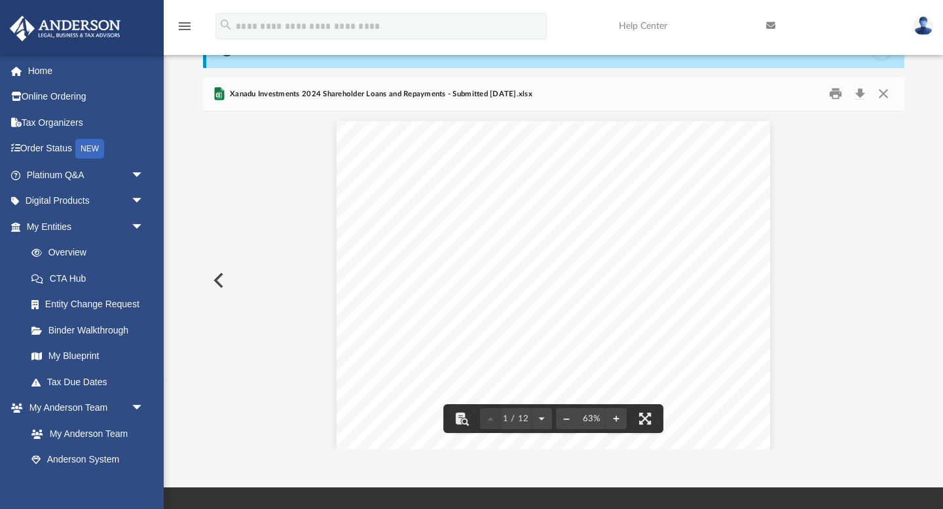
drag, startPoint x: 542, startPoint y: 95, endPoint x: 231, endPoint y: 97, distance: 310.5
click at [231, 97] on div "Xanadu Investments 2024 Shareholder Loans and Repayments - Submitted 6.15.24.xl…" at bounding box center [554, 94] width 702 height 35
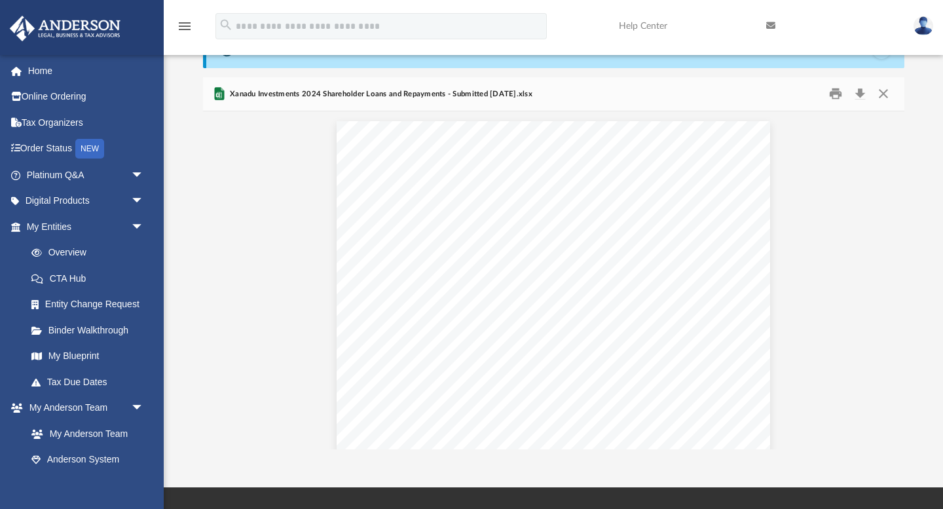
copy span "Xanadu Investments 2024 Shareholder Loans and Repayments - Submitted 6.15.24.xl…"
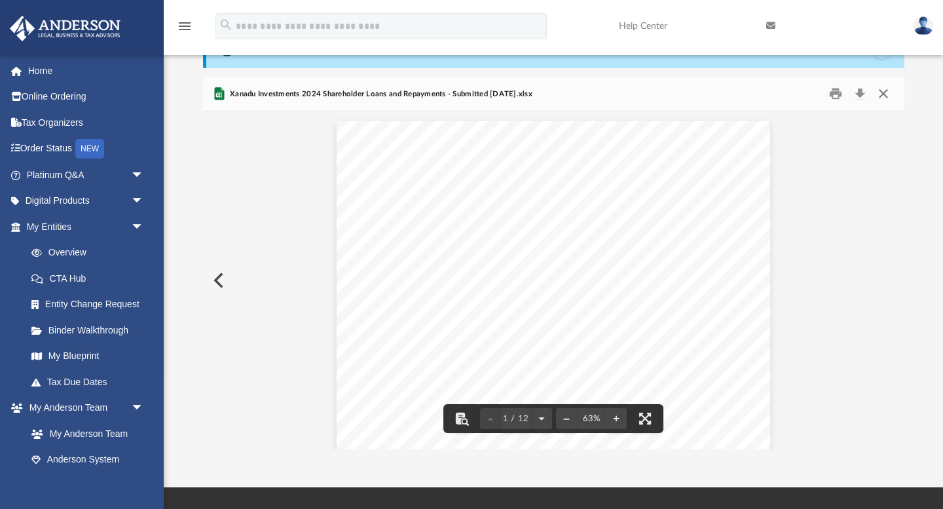
click at [884, 92] on button "Close" at bounding box center [884, 94] width 24 height 20
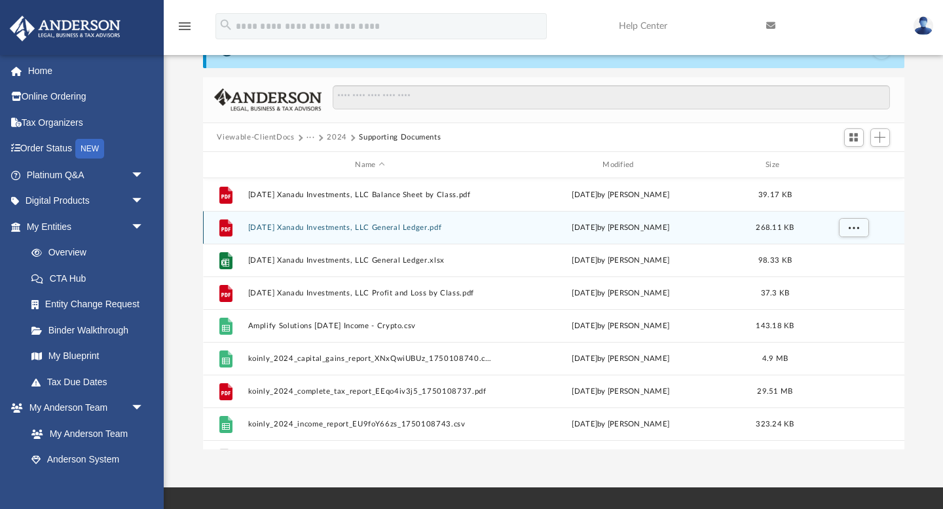
scroll to position [56, 0]
